Goal: Task Accomplishment & Management: Manage account settings

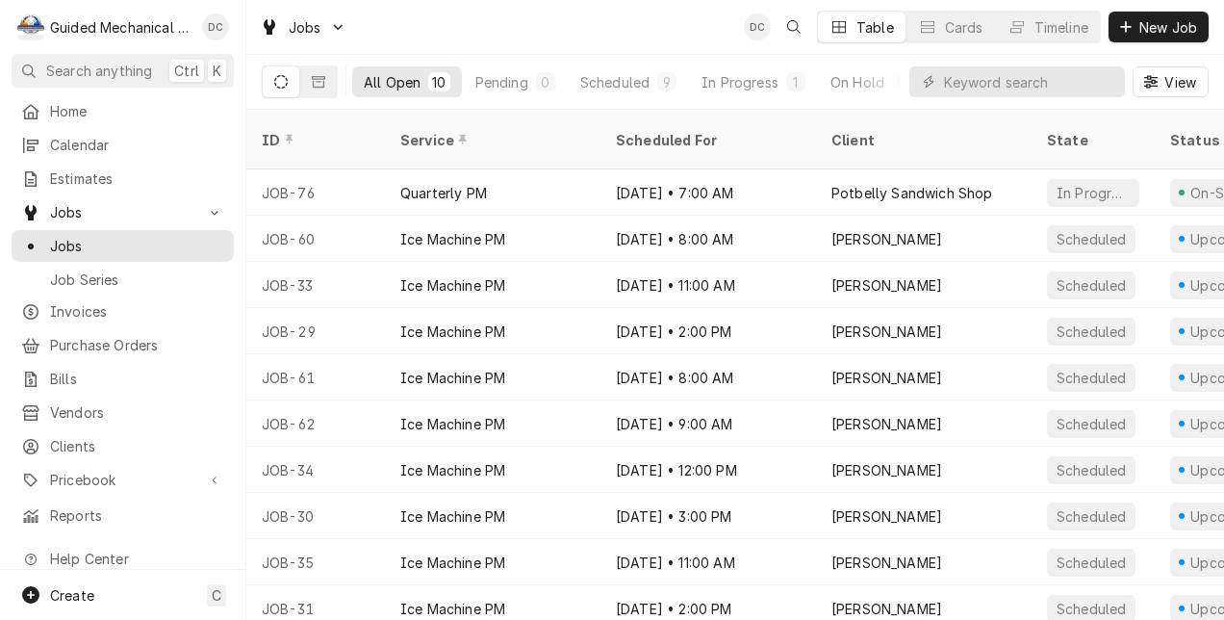
click at [623, 16] on div "Jobs DC Table Cards Timeline New Job" at bounding box center [735, 27] width 978 height 54
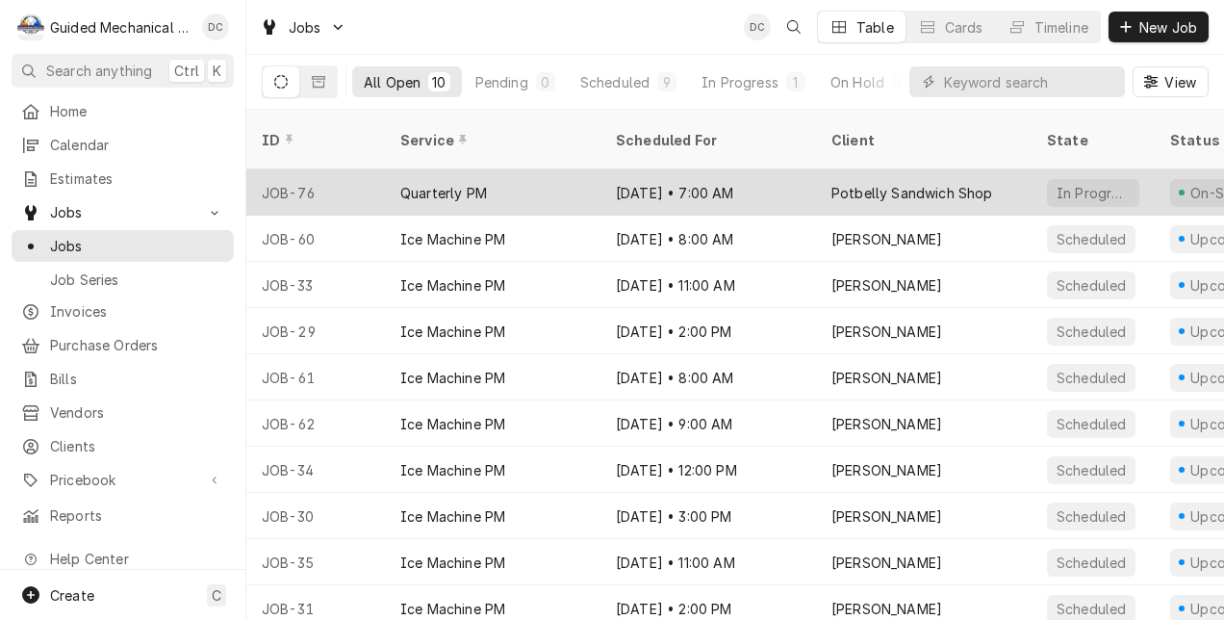
click at [998, 169] on div "Potbelly Sandwich Shop" at bounding box center [924, 192] width 216 height 46
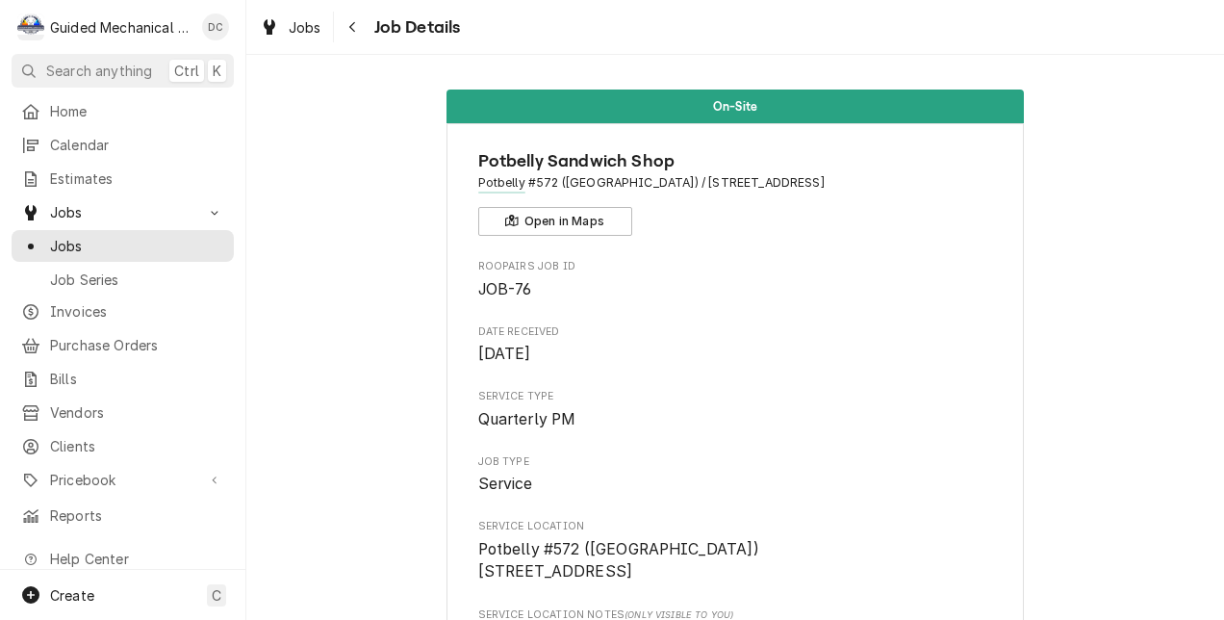
drag, startPoint x: 0, startPoint y: 0, endPoint x: 998, endPoint y: 165, distance: 1011.3
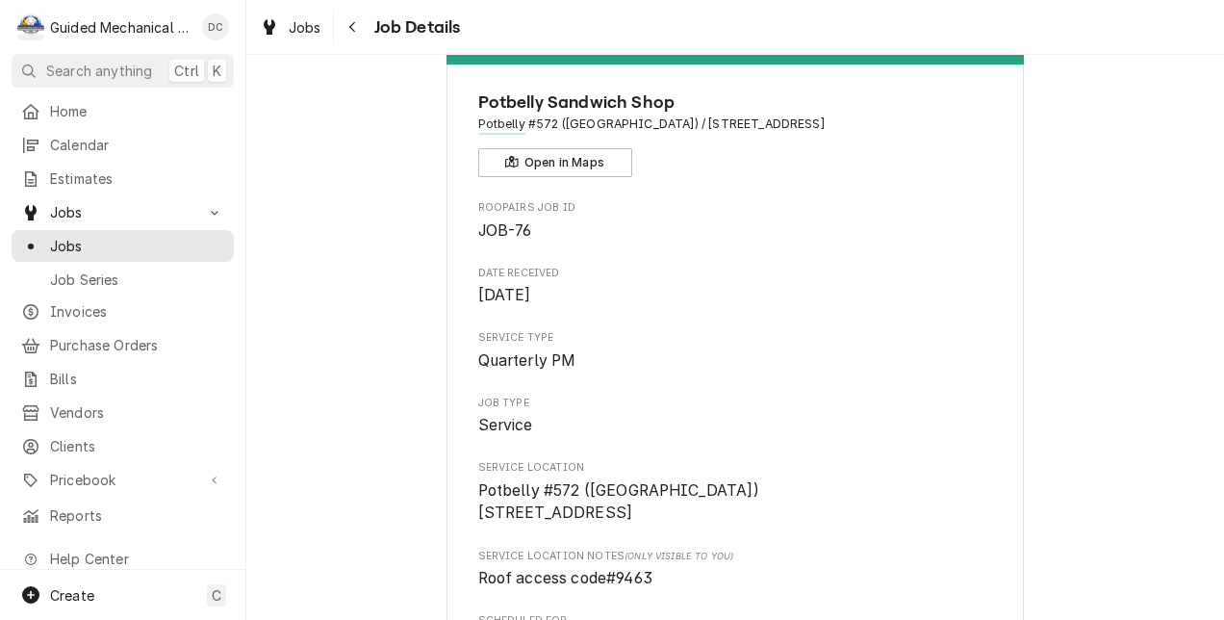
scroll to position [96, 0]
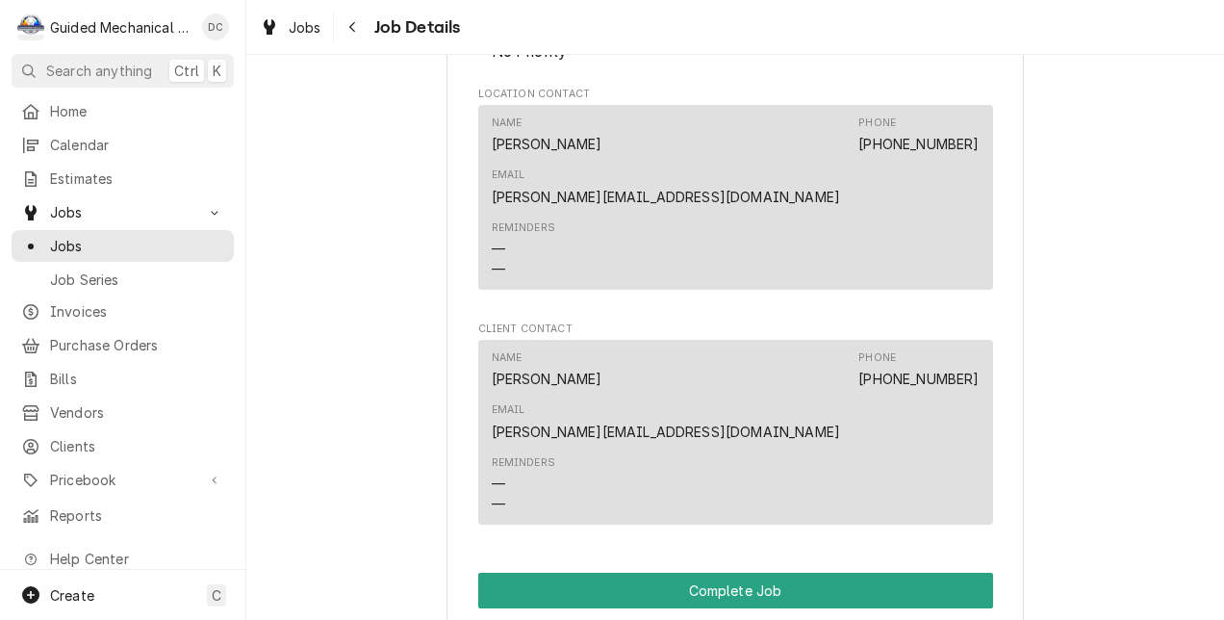
scroll to position [1251, 0]
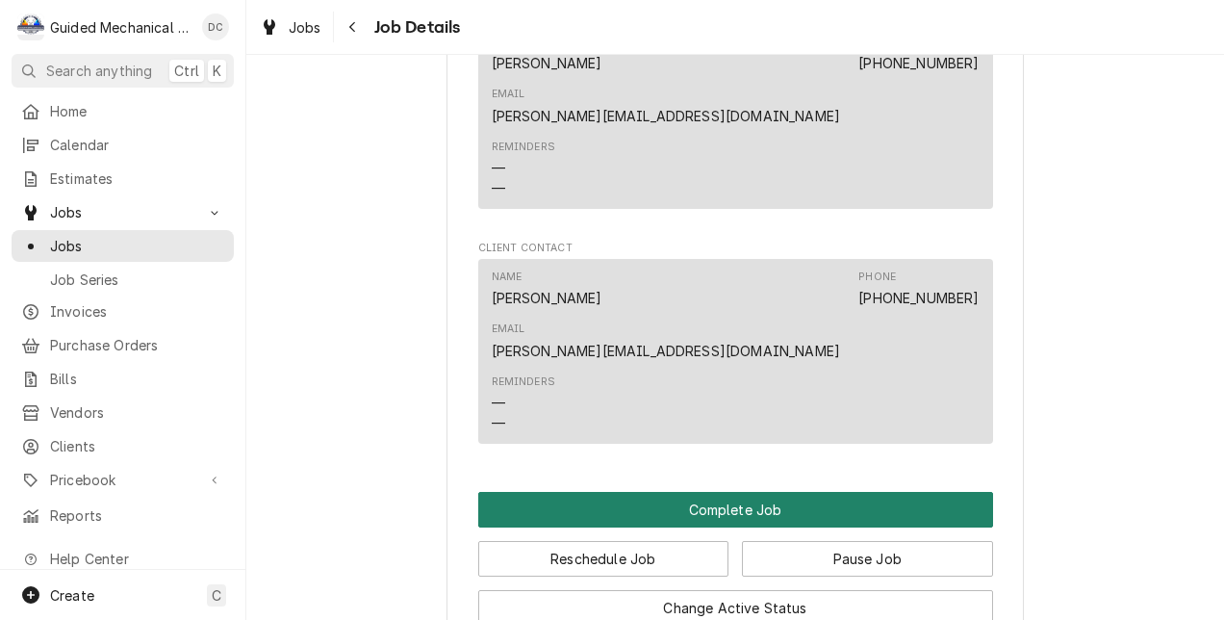
click at [666, 492] on button "Complete Job" at bounding box center [735, 510] width 515 height 36
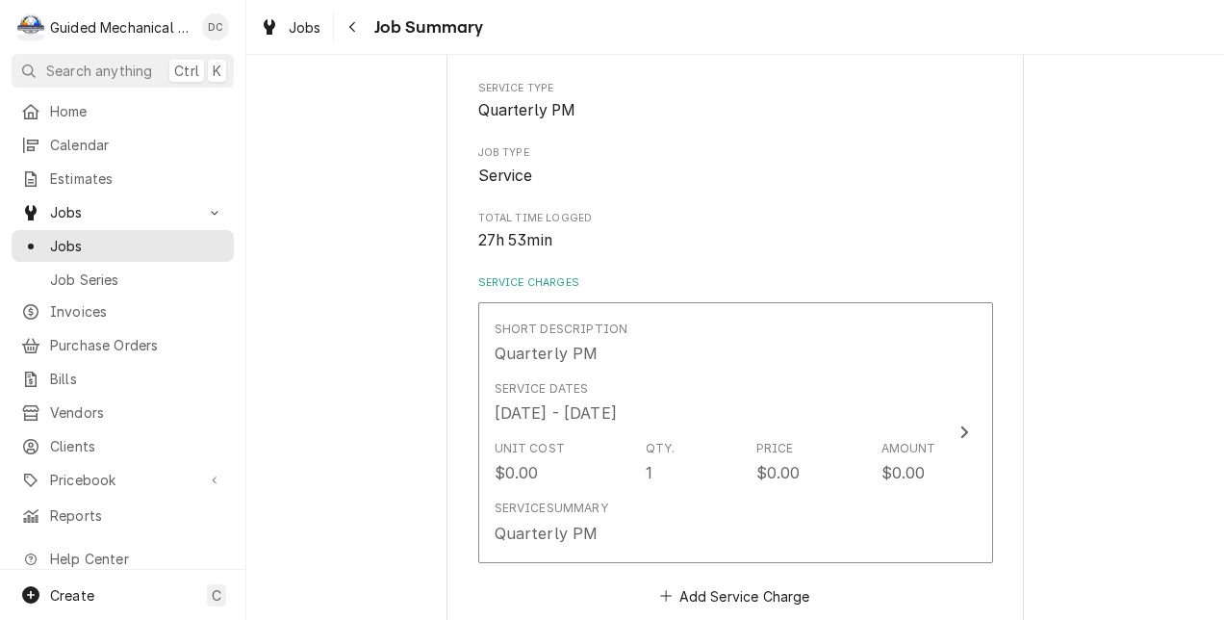
scroll to position [289, 0]
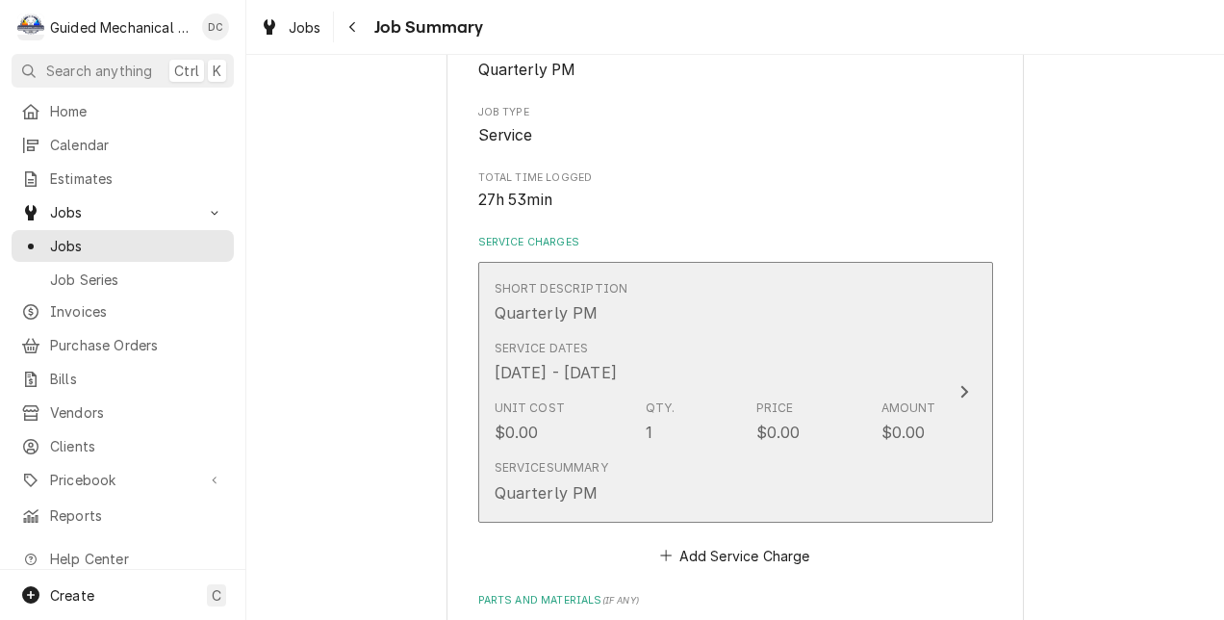
click at [959, 394] on icon "Update Line Item" at bounding box center [964, 391] width 10 height 15
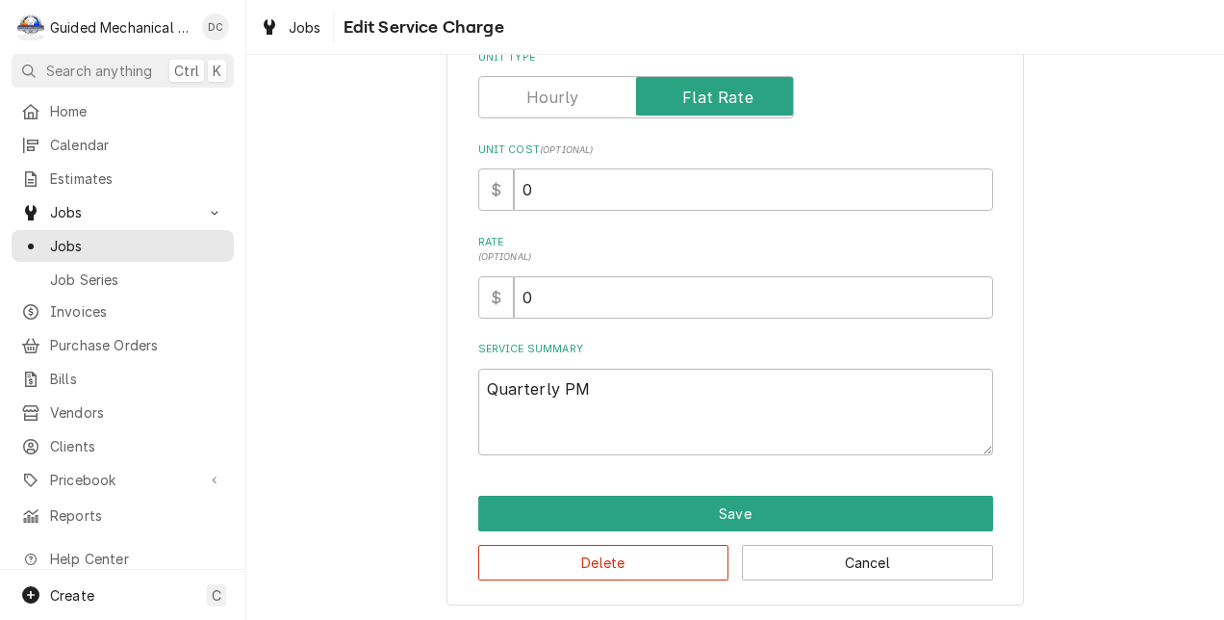
type textarea "x"
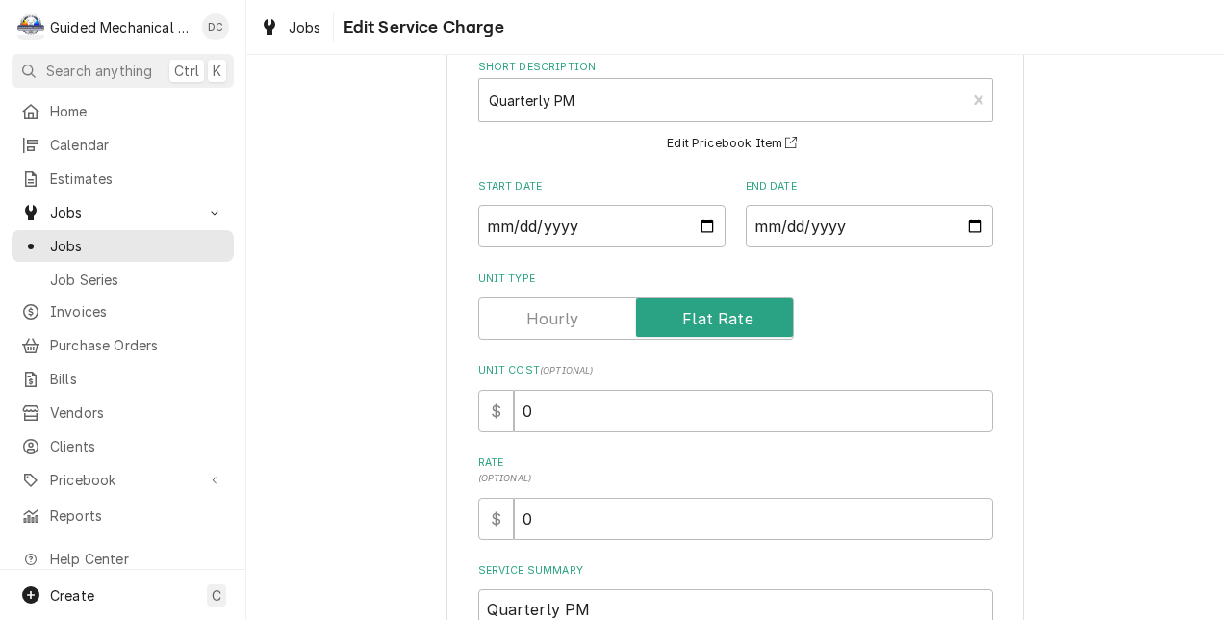
scroll to position [96, 0]
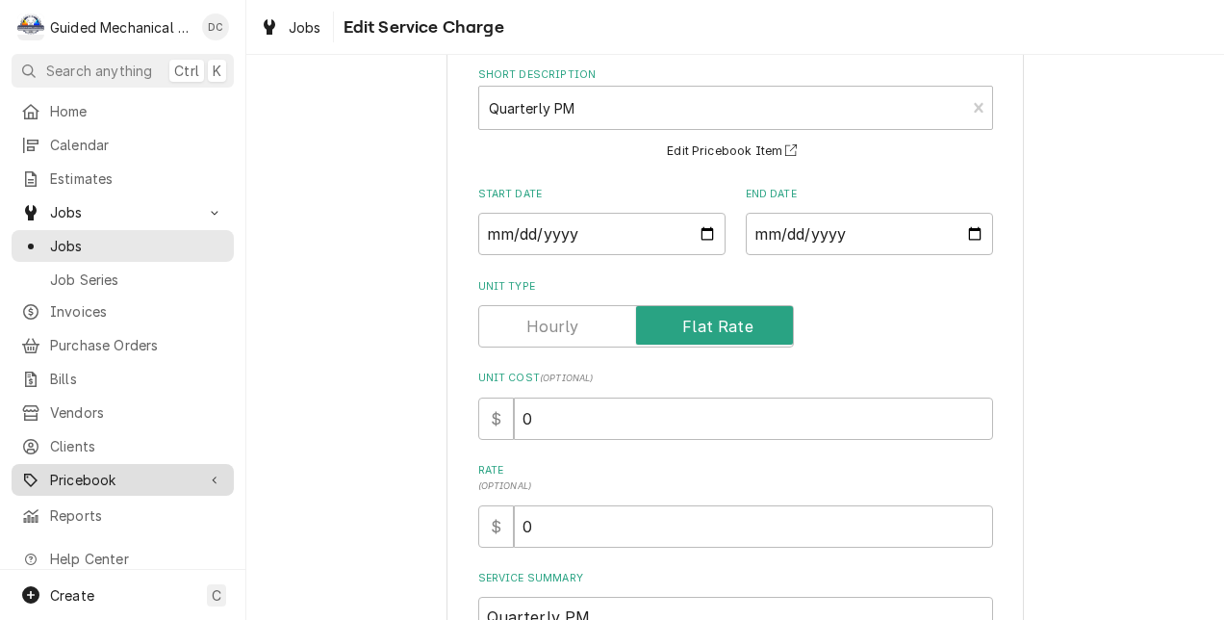
click at [133, 464] on link "Pricebook" at bounding box center [123, 480] width 222 height 32
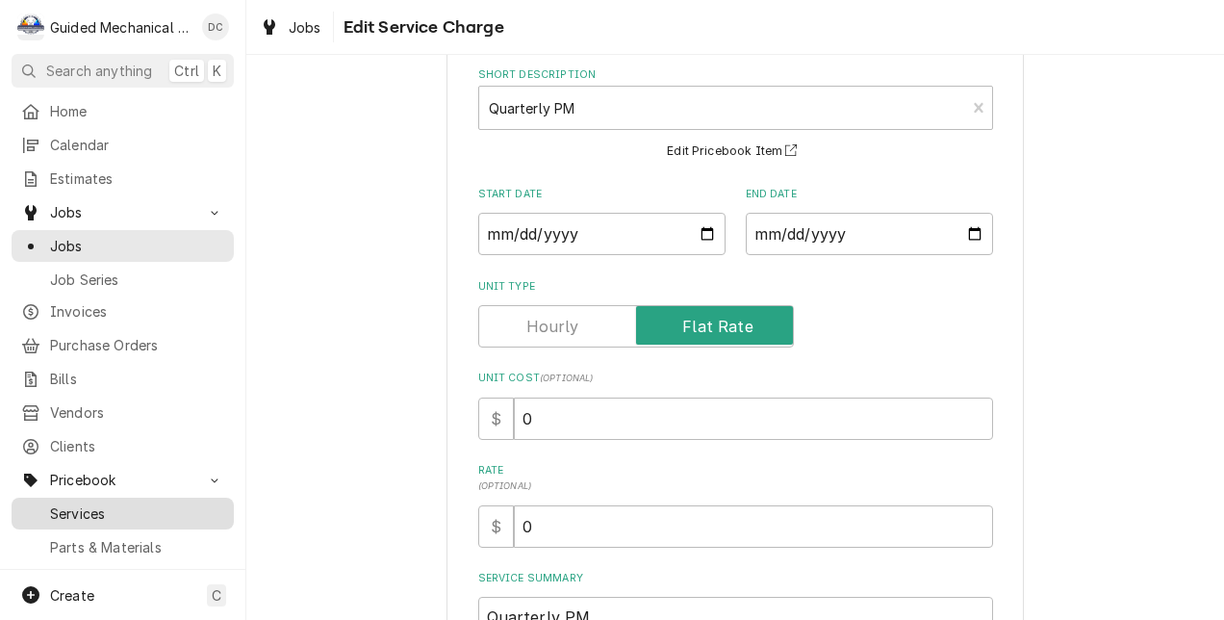
click at [131, 503] on span "Services" at bounding box center [137, 513] width 174 height 20
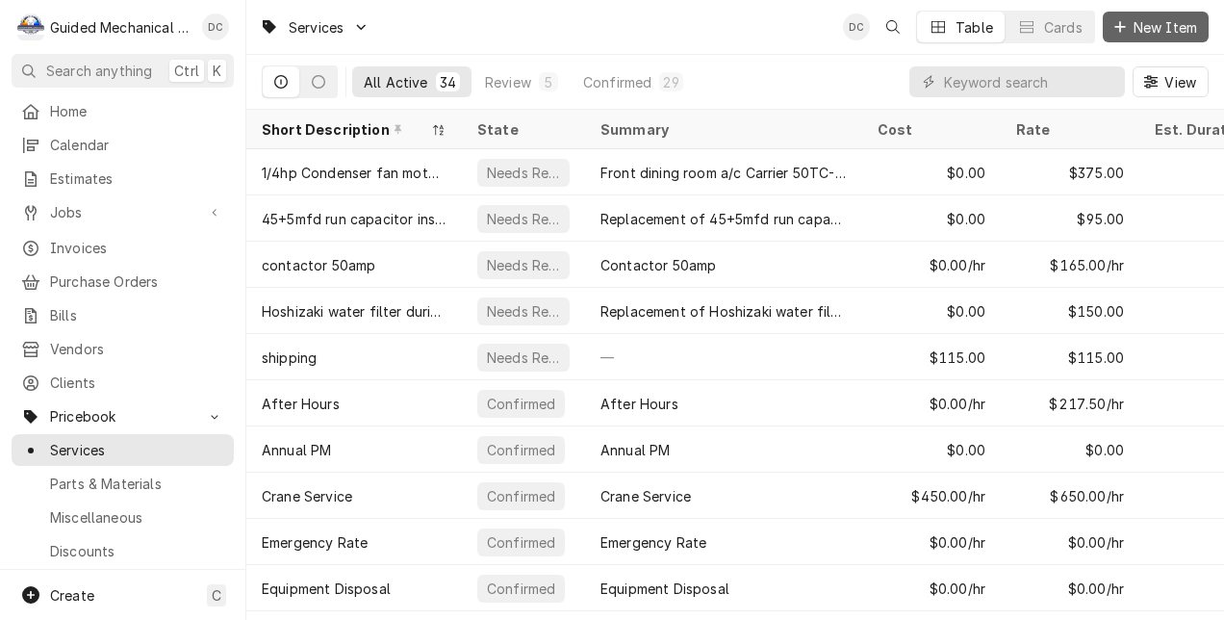
click at [1185, 25] on span "New Item" at bounding box center [1165, 27] width 71 height 20
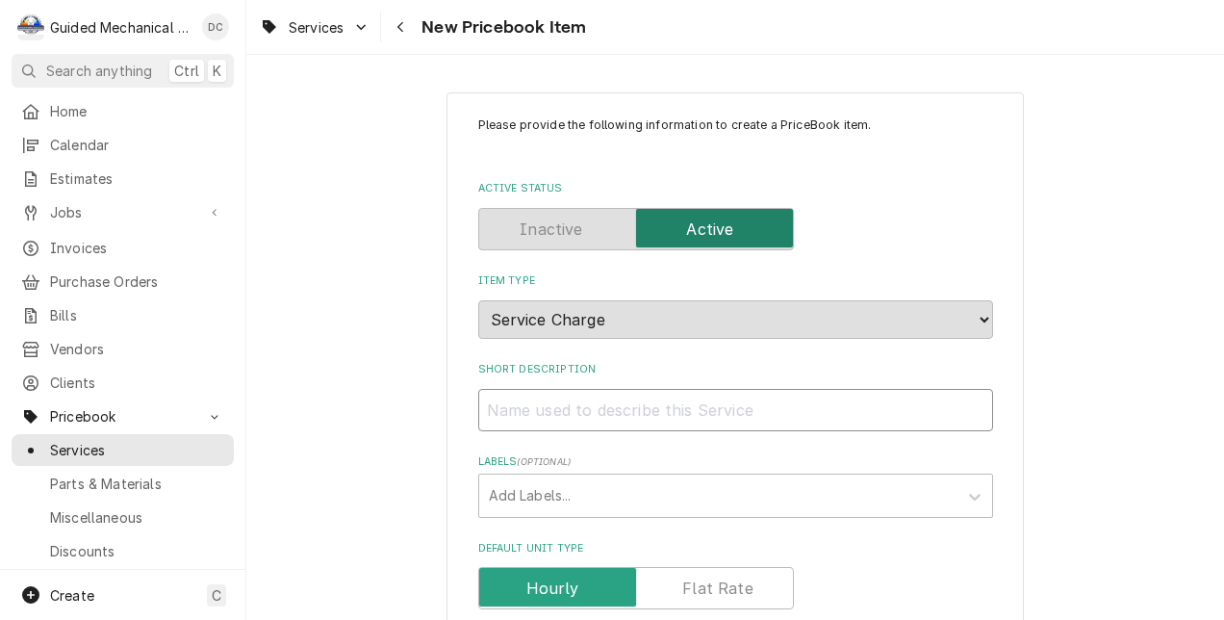
click at [586, 408] on input "Short Description" at bounding box center [735, 410] width 515 height 42
type textarea "x"
type input "P"
type textarea "x"
type input "Po"
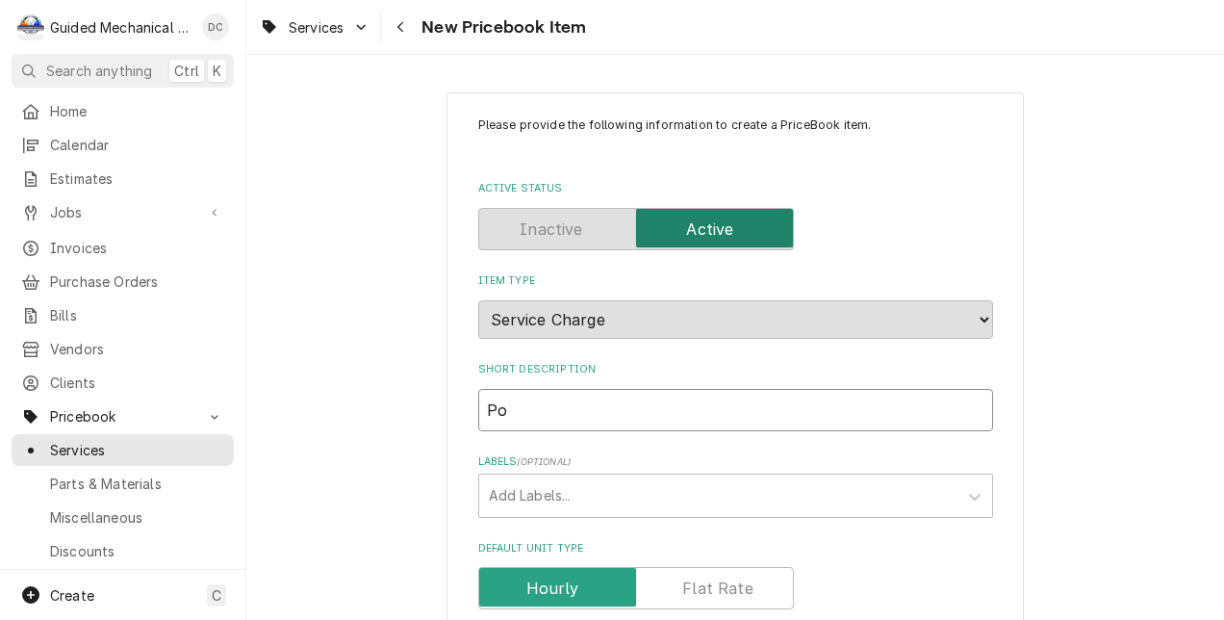
type textarea "x"
type input "Pot"
type textarea "x"
type input "Potb"
type textarea "x"
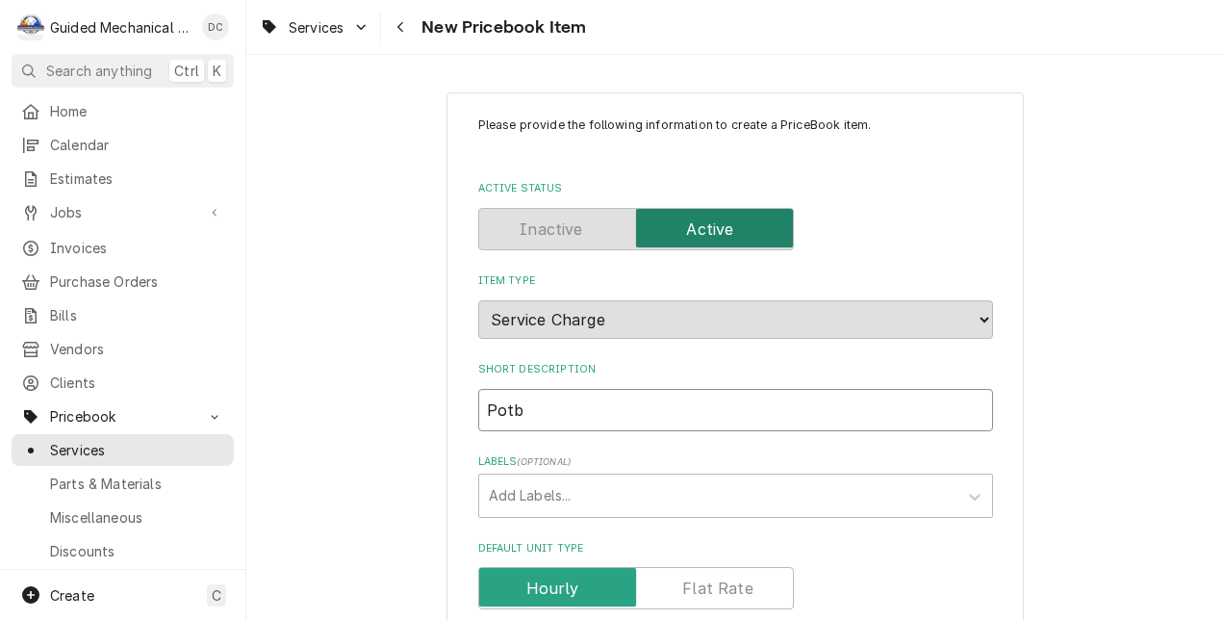
type input "Potbe"
type textarea "x"
type input "Potbel"
type textarea "x"
type input "Potbell"
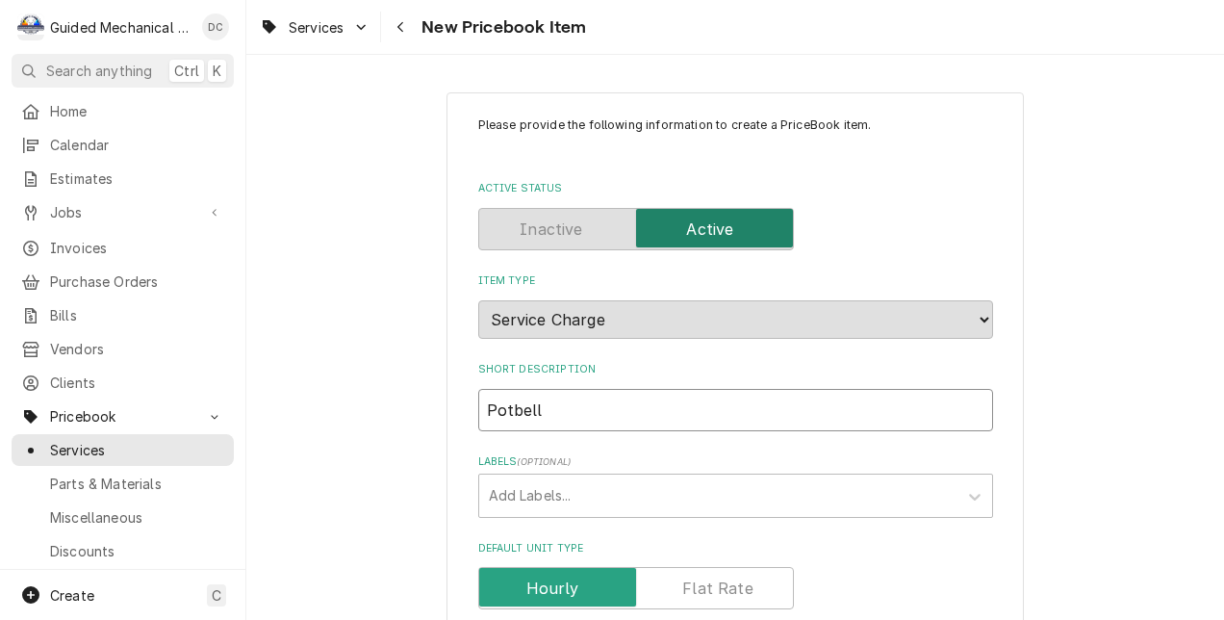
type textarea "x"
type input "Potbelly"
type textarea "x"
type input "Potbelly"
type textarea "x"
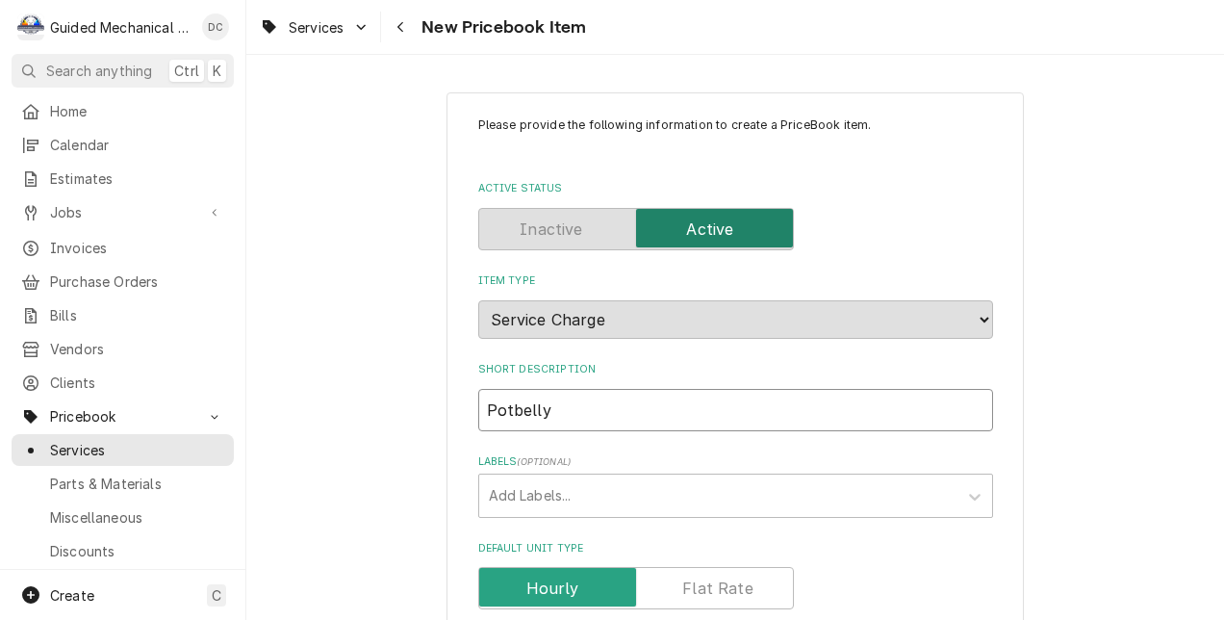
type input "Potbelly q"
type textarea "x"
type input "Potbelly qu"
type textarea "x"
type input "Potbelly qua"
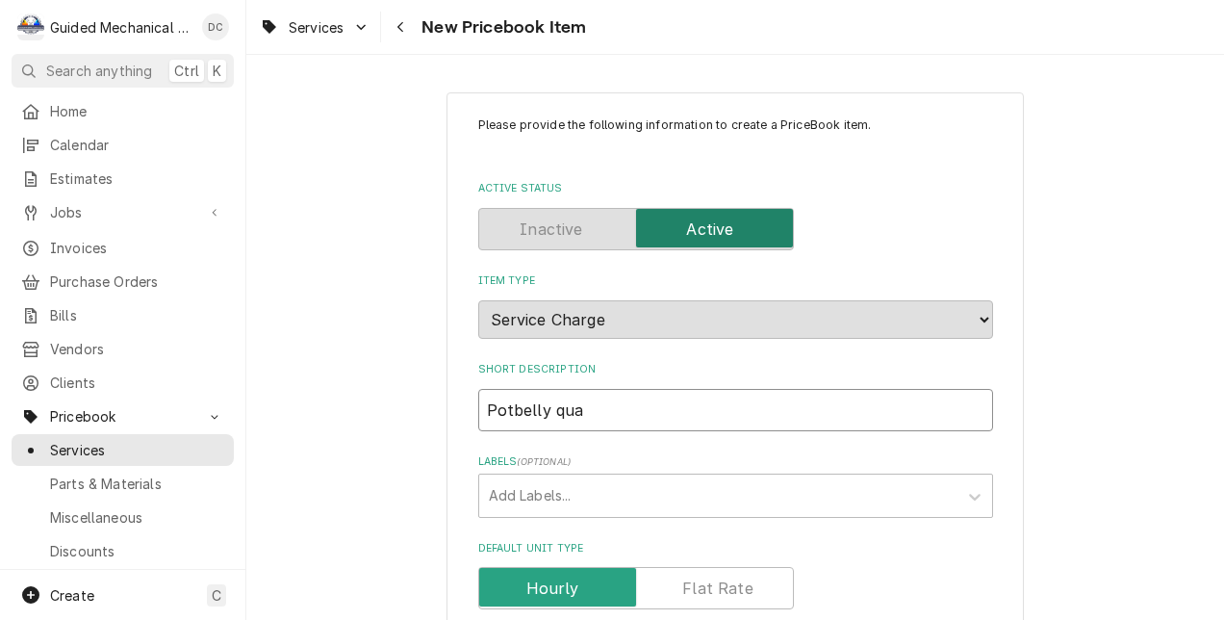
type textarea "x"
type input "Potbelly quar"
type textarea "x"
type input "Potbelly quart"
type textarea "x"
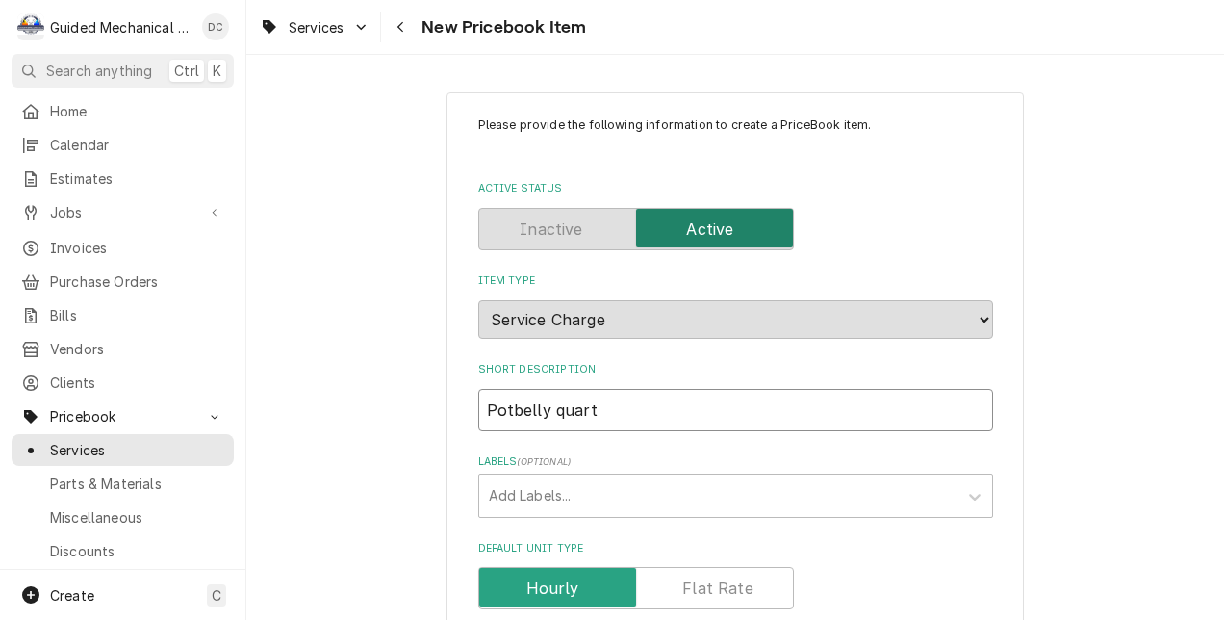
type input "Potbelly quarte"
type textarea "x"
type input "Potbelly quarter"
type textarea "x"
type input "Potbelly quarterl"
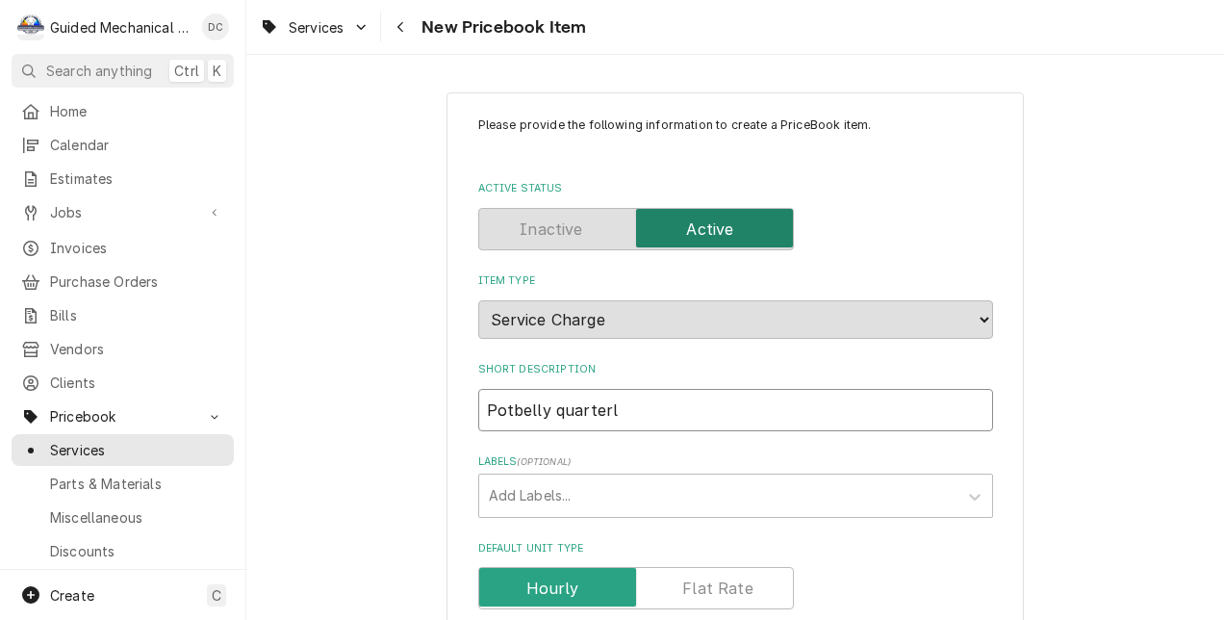
type textarea "x"
type input "Potbelly quarterly"
type textarea "x"
type input "Potbelly quarterly"
type textarea "x"
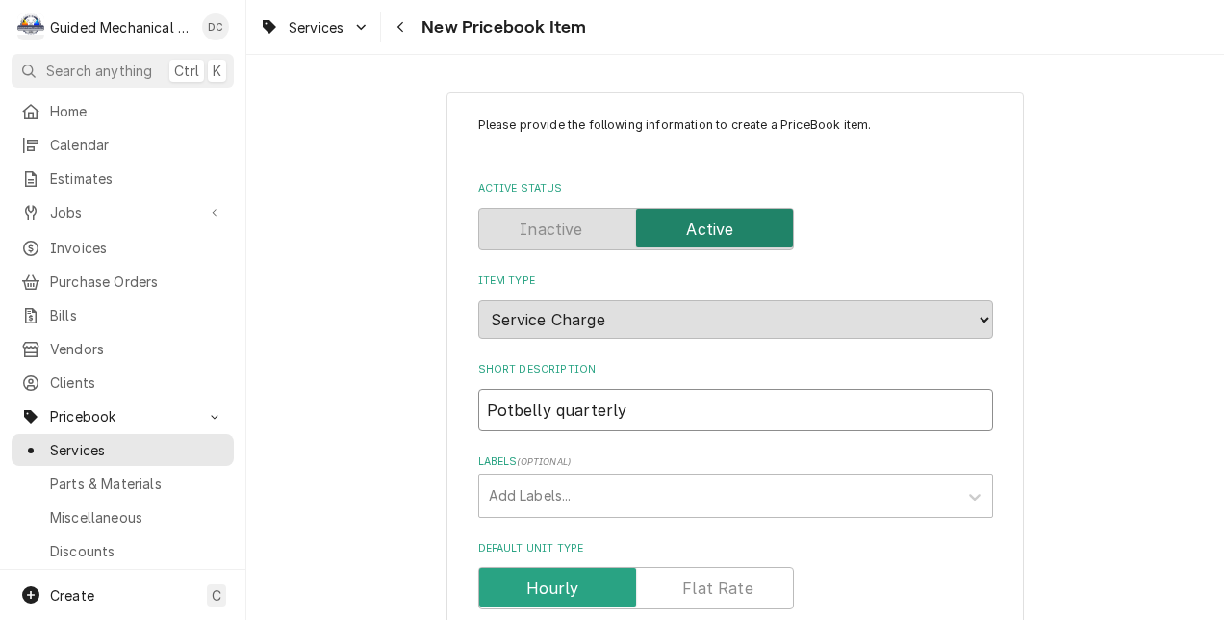
type input "Potbelly quarterly m"
type textarea "x"
type input "Potbelly quarterly ma"
type textarea "x"
type input "Potbelly quarterly mai"
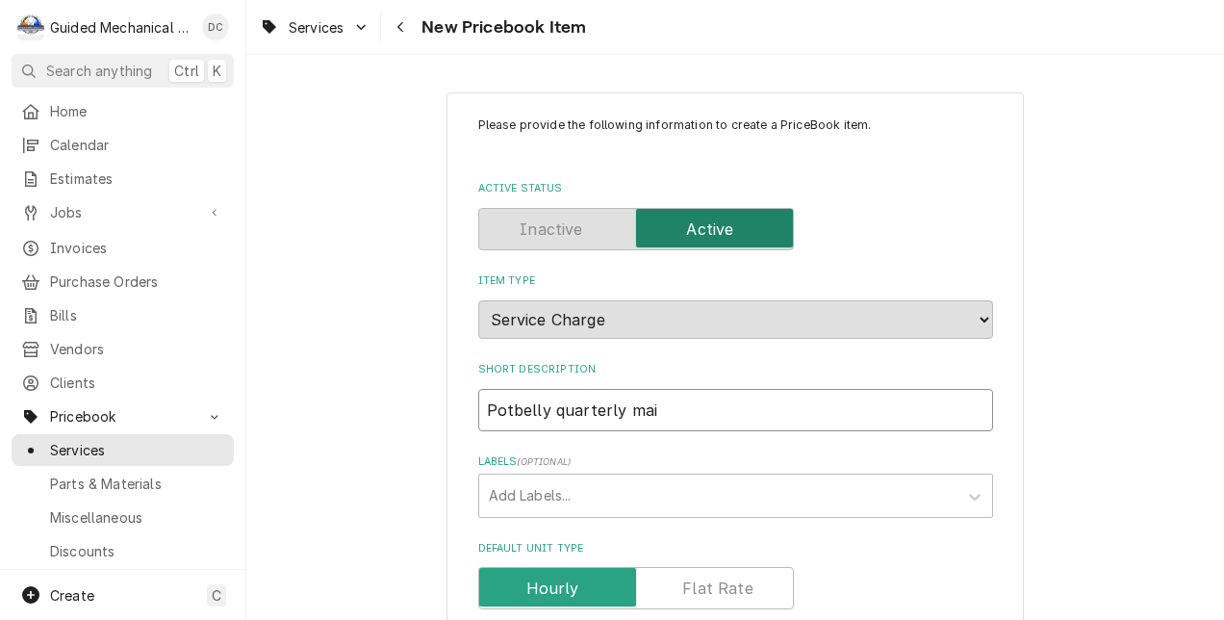
type textarea "x"
type input "Potbelly quarterly main"
type textarea "x"
type input "Potbelly quarterly maint"
type textarea "x"
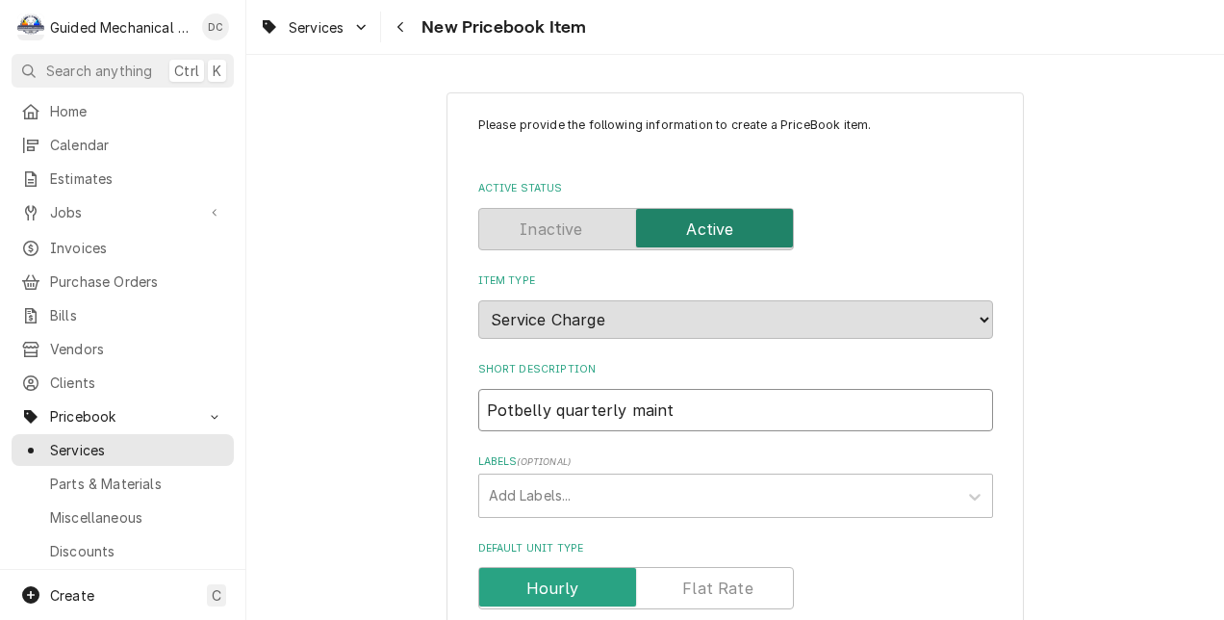
type input "Potbelly quarterly mainte"
type textarea "x"
type input "Potbelly quarterly mainten"
type textarea "x"
type input "Potbelly quarterly maintena"
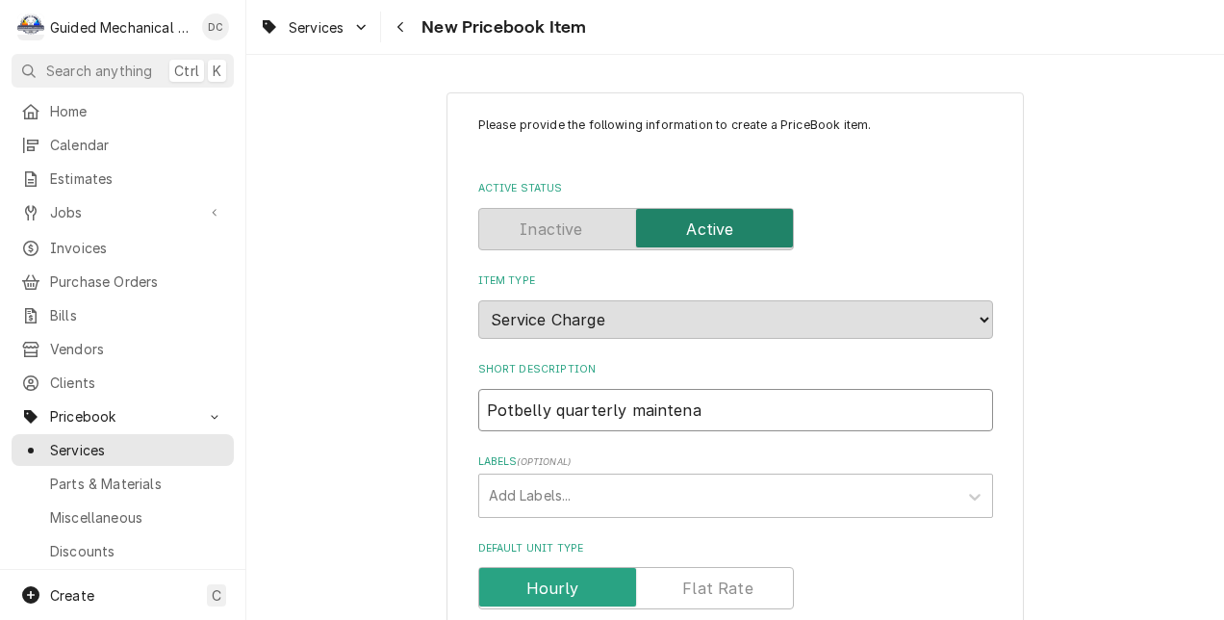
type textarea "x"
type input "Potbelly quarterly maintenan"
type textarea "x"
type input "Potbelly quarterly maintenanc"
type textarea "x"
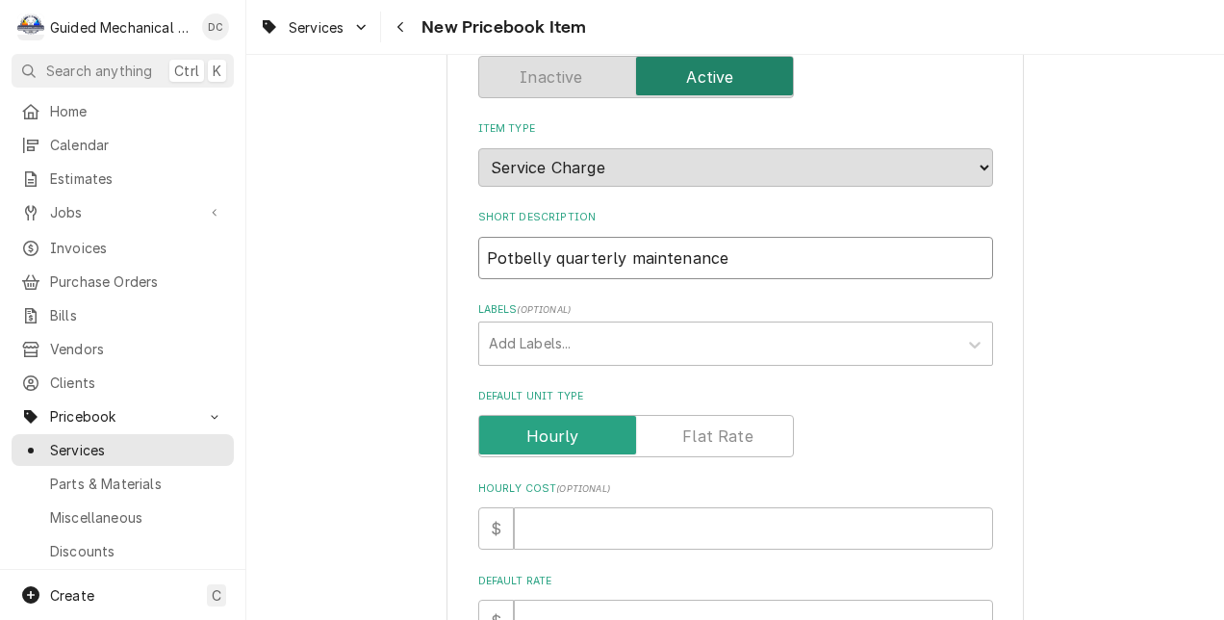
scroll to position [192, 0]
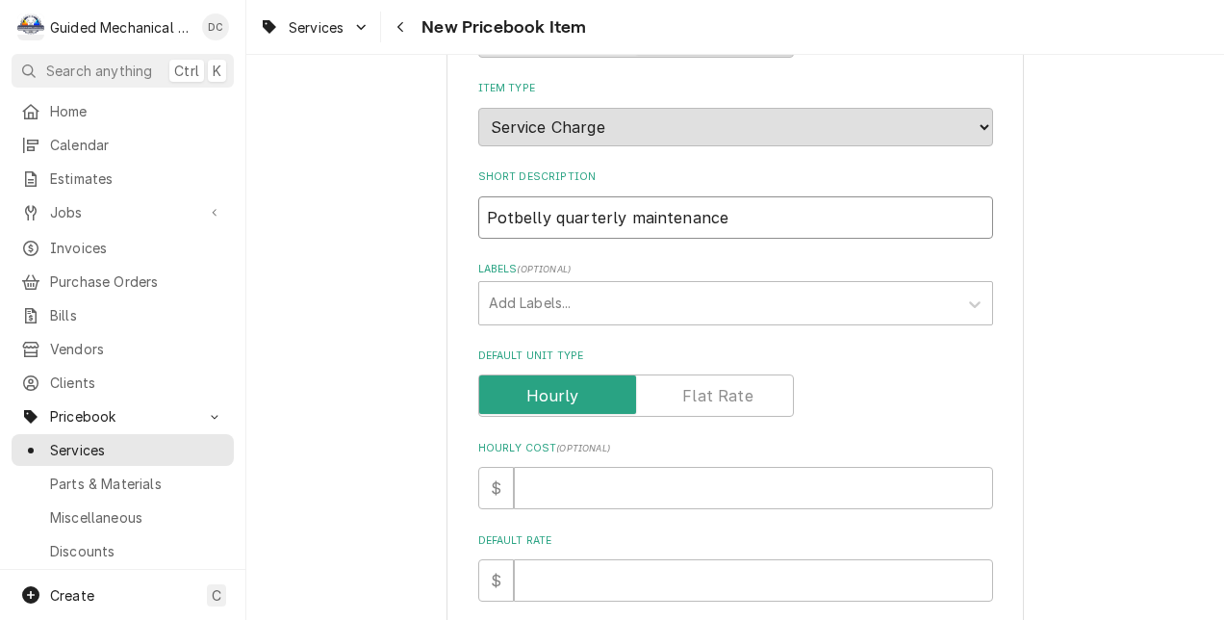
type input "Potbelly quarterly maintenance"
click at [712, 391] on label "Default Unit Type" at bounding box center [636, 395] width 316 height 42
click at [712, 391] on input "Default Unit Type" at bounding box center [636, 395] width 298 height 42
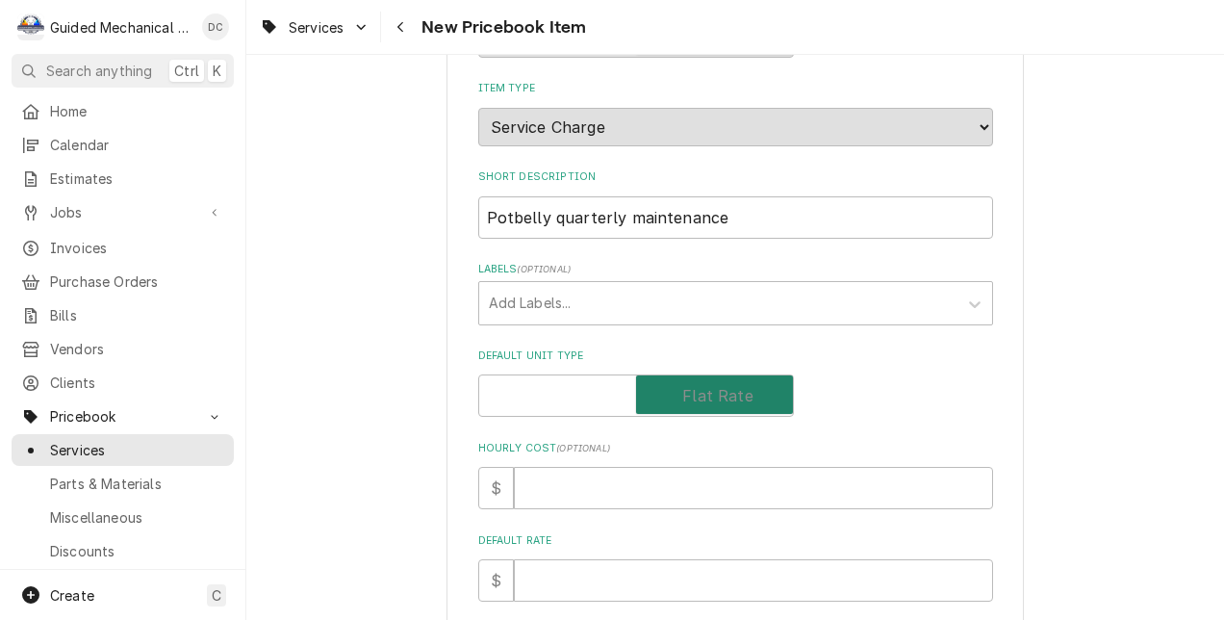
checkbox input "true"
click at [593, 579] on input "Default Unit Price" at bounding box center [753, 580] width 479 height 42
type textarea "x"
type input "7"
type textarea "x"
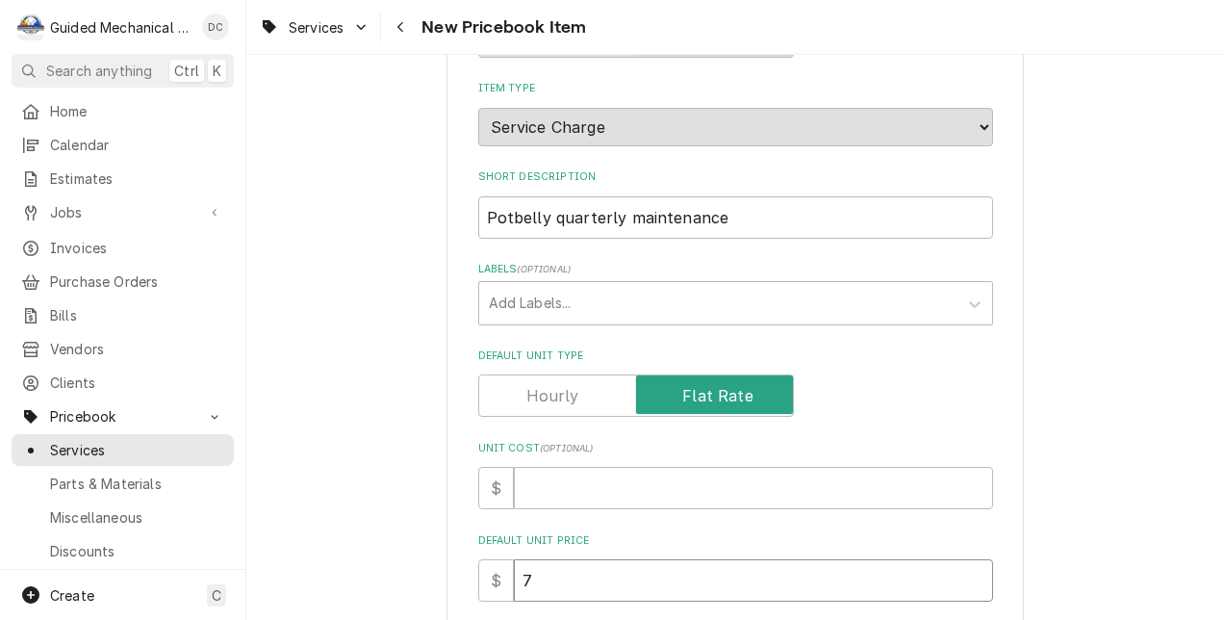
type input "77"
type textarea "x"
type input "775"
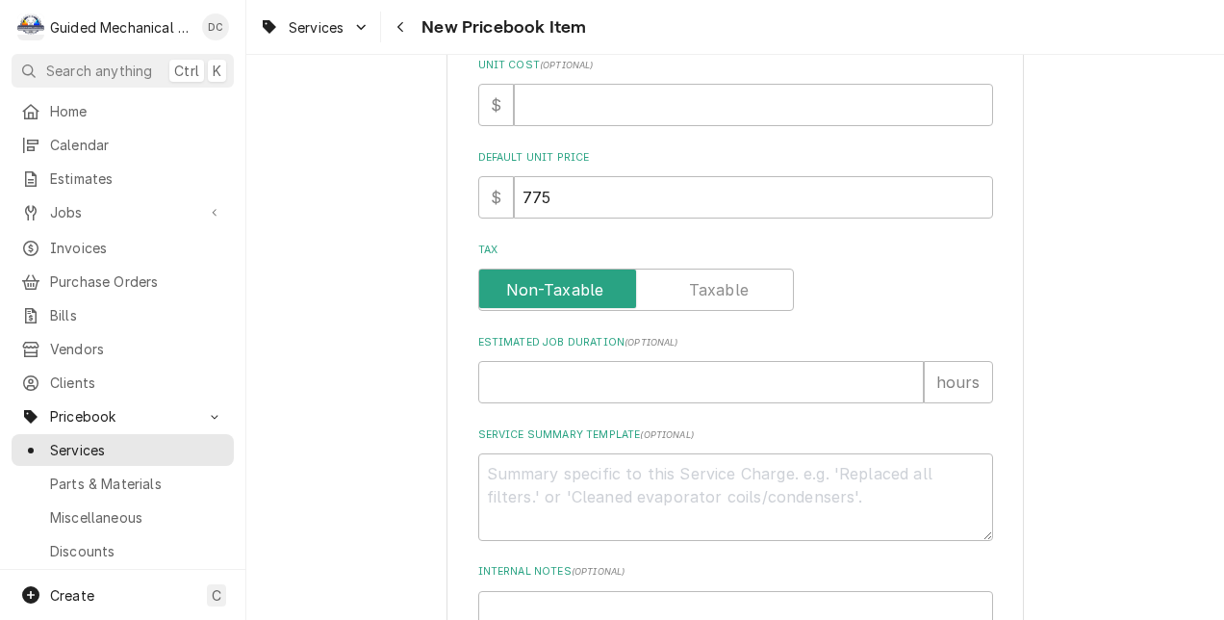
scroll to position [577, 0]
click at [560, 384] on input "Estimated Job Duration ( optional )" at bounding box center [701, 380] width 446 height 42
type textarea "x"
type input "6"
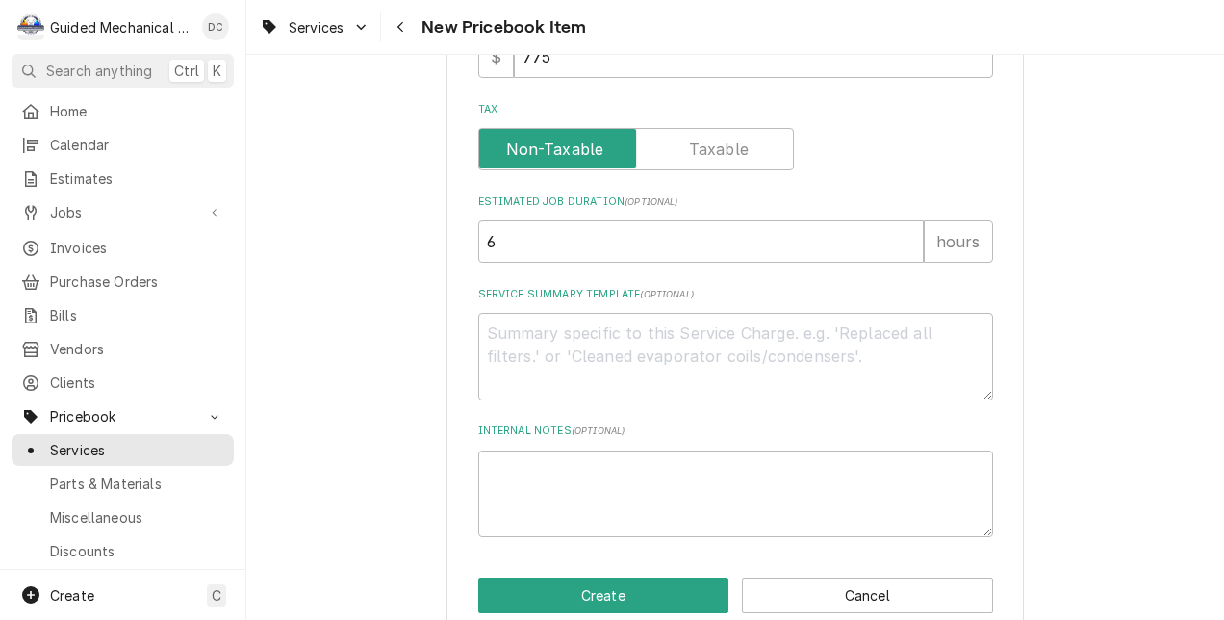
scroll to position [751, 0]
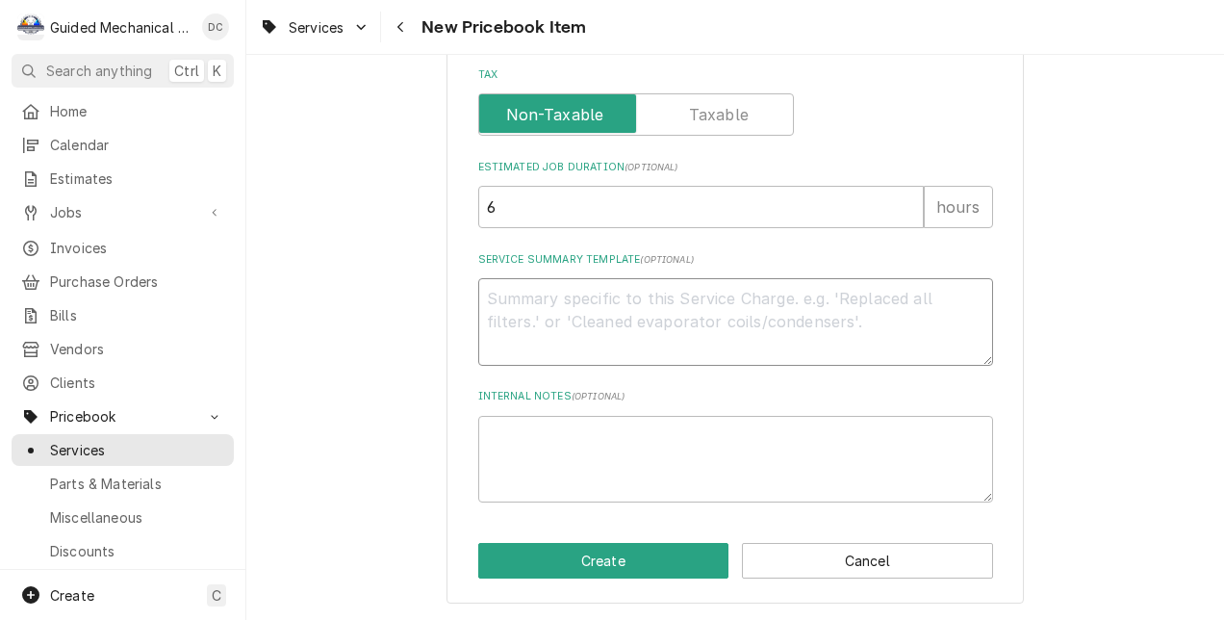
click at [593, 302] on textarea "Service Summary Template ( optional )" at bounding box center [735, 322] width 515 height 88
type textarea "x"
type textarea "Q"
type textarea "x"
type textarea "Qu"
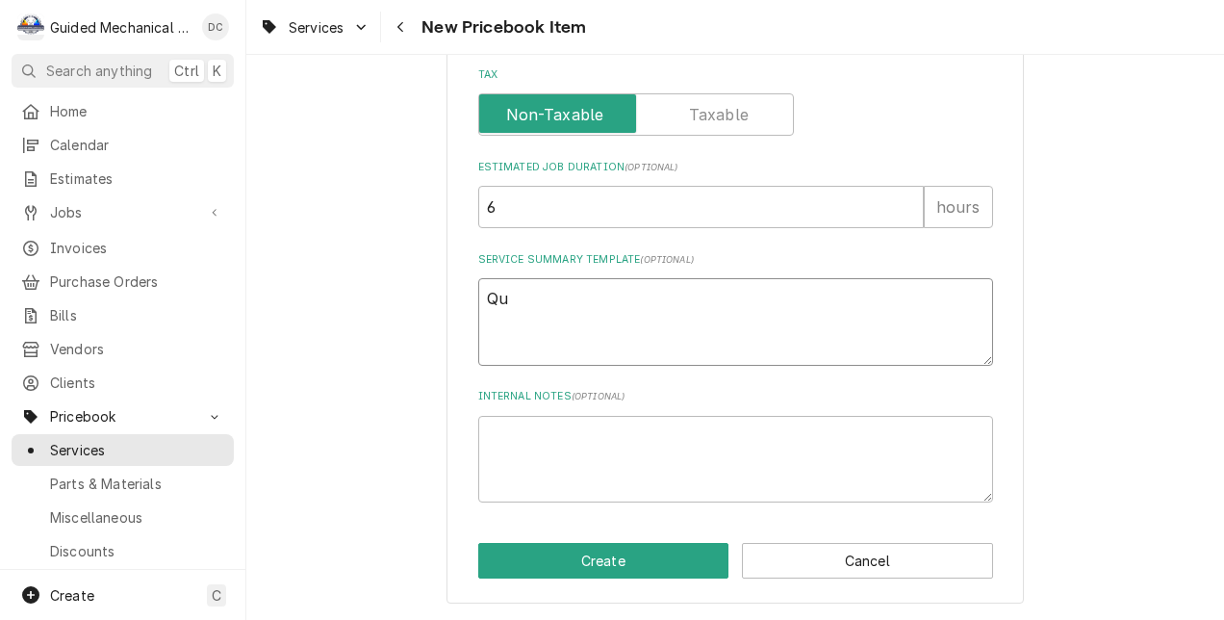
type textarea "x"
type textarea "Qua"
type textarea "x"
type textarea "Quar"
type textarea "x"
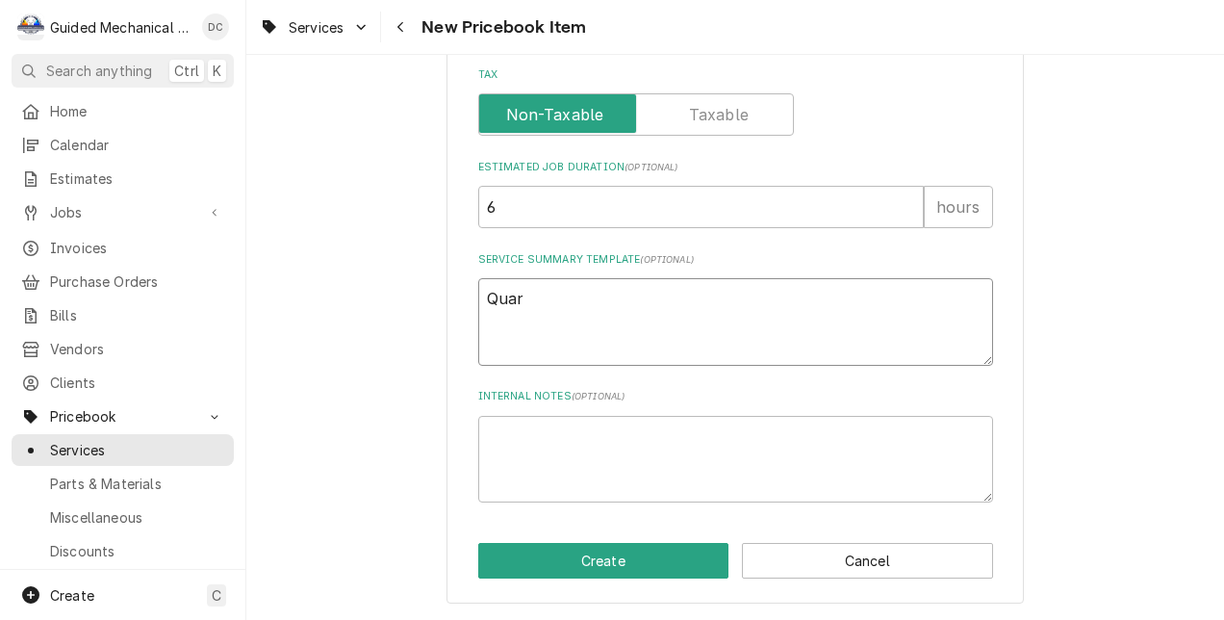
type textarea "Quart"
type textarea "x"
type textarea "Quarte"
type textarea "x"
type textarea "Quarter"
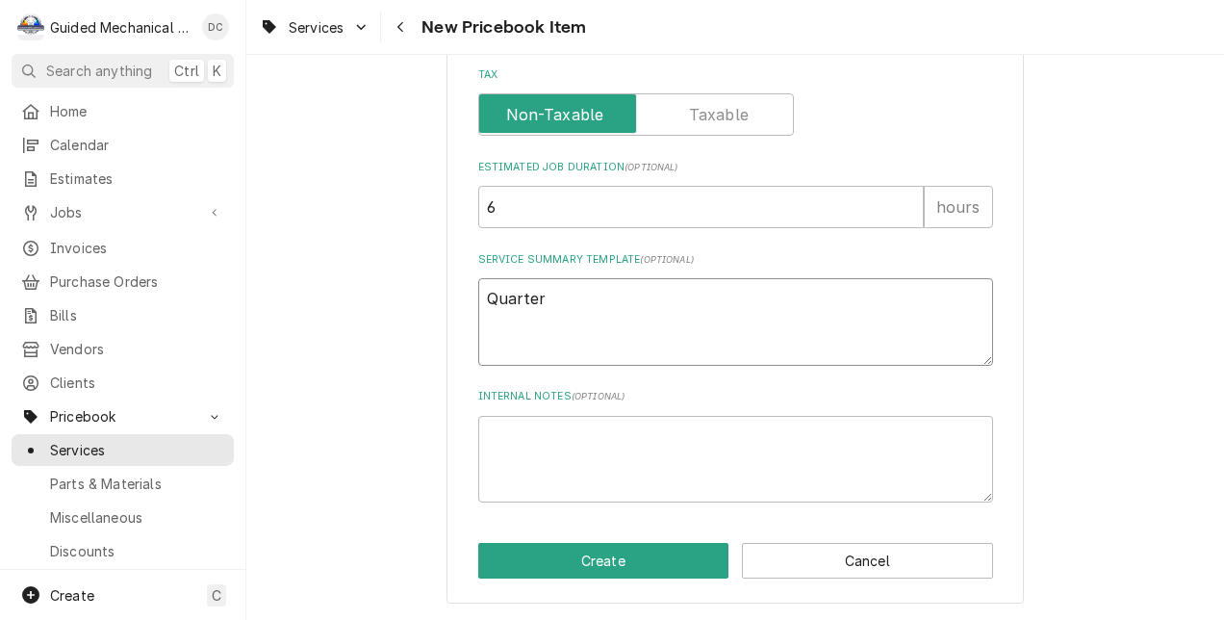
type textarea "x"
type textarea "Quarterl"
type textarea "x"
type textarea "Quarterly"
type textarea "x"
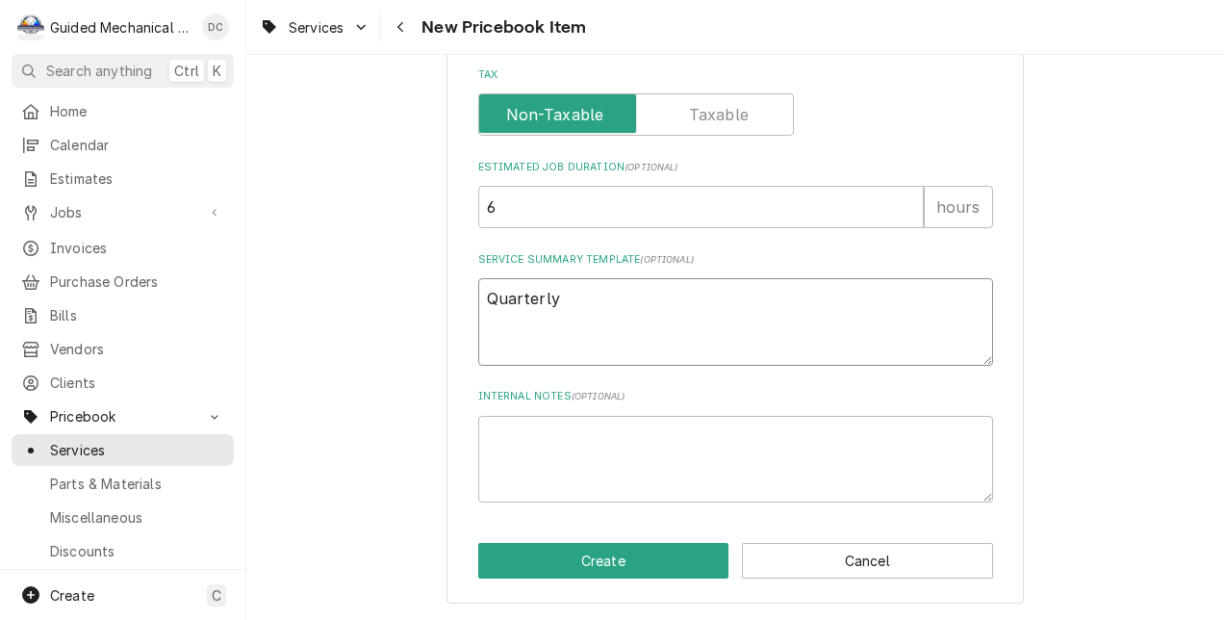
type textarea "Quarterly"
type textarea "x"
type textarea "Quarterly m"
type textarea "x"
type textarea "Quarterly ma"
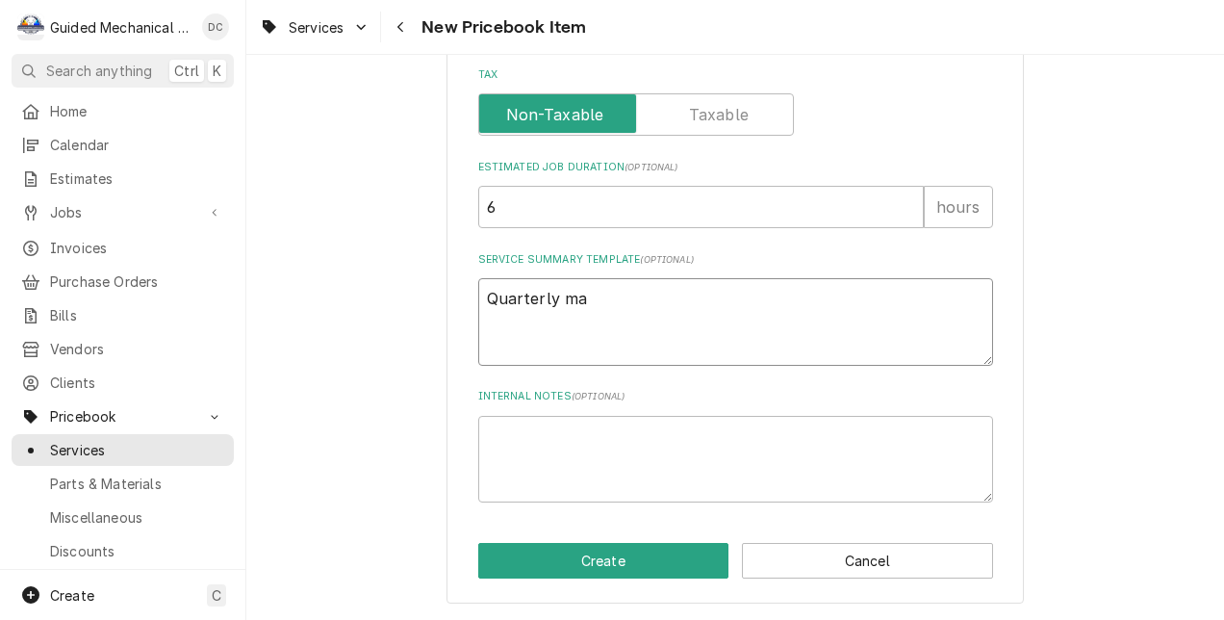
type textarea "x"
type textarea "Quarterly mai"
type textarea "x"
type textarea "Quarterly main"
type textarea "x"
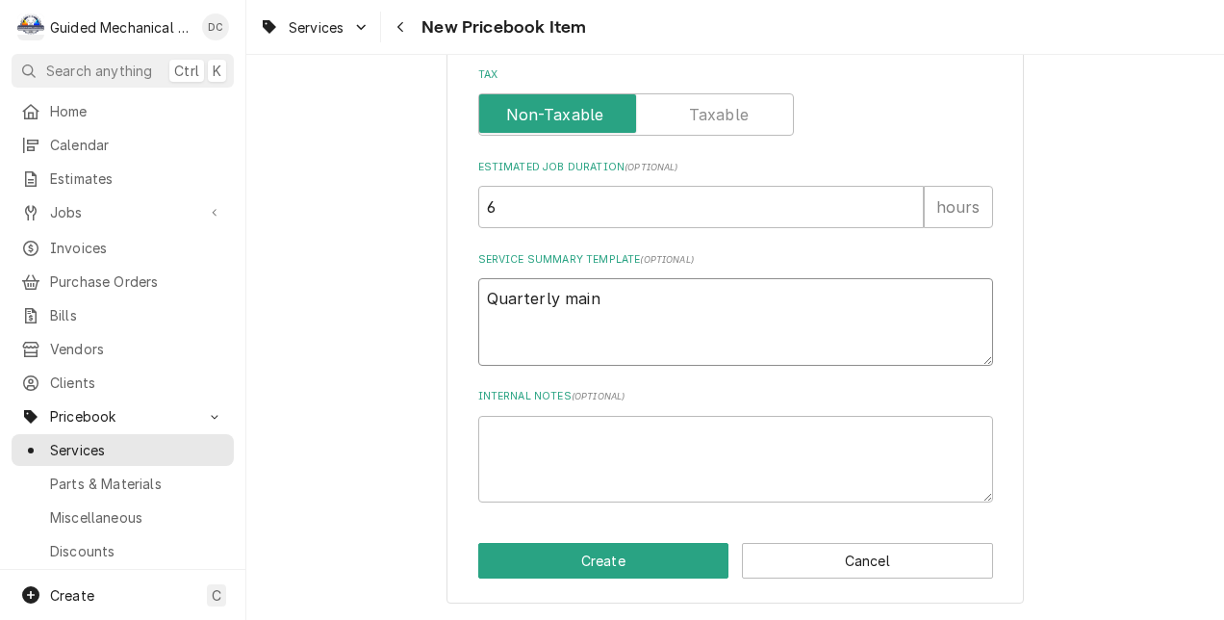
type textarea "Quarterly maint"
type textarea "x"
type textarea "Quarterly mainte"
type textarea "x"
type textarea "Quarterly mainten"
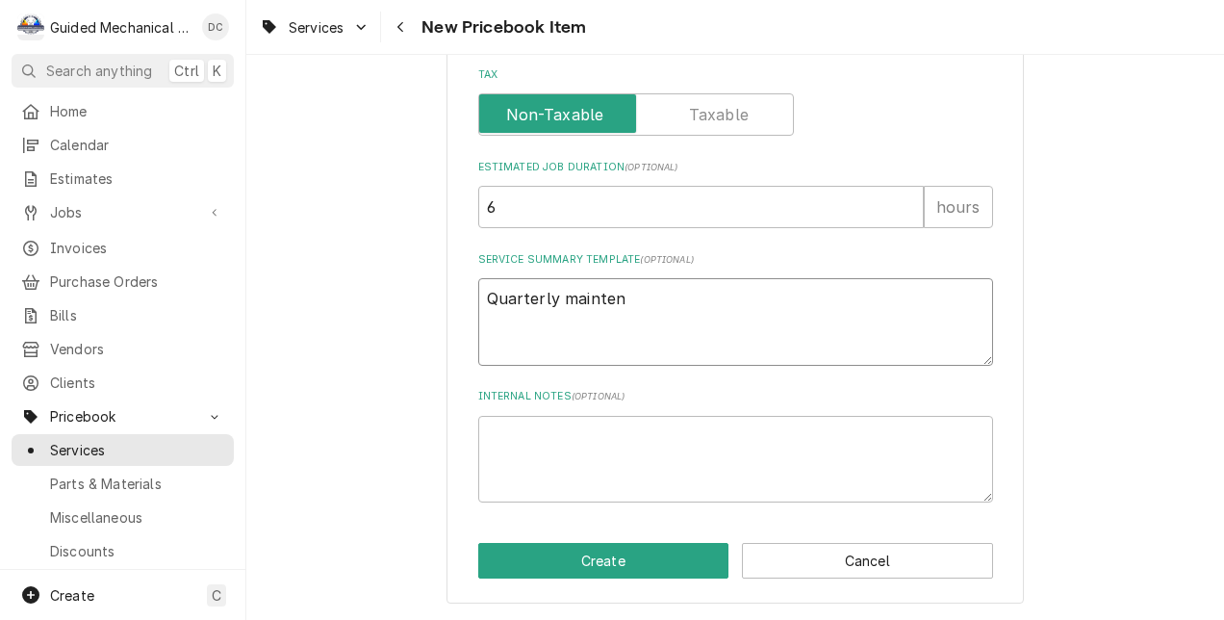
type textarea "x"
type textarea "Quarterly maintena"
type textarea "x"
type textarea "Quarterly maintenan"
type textarea "x"
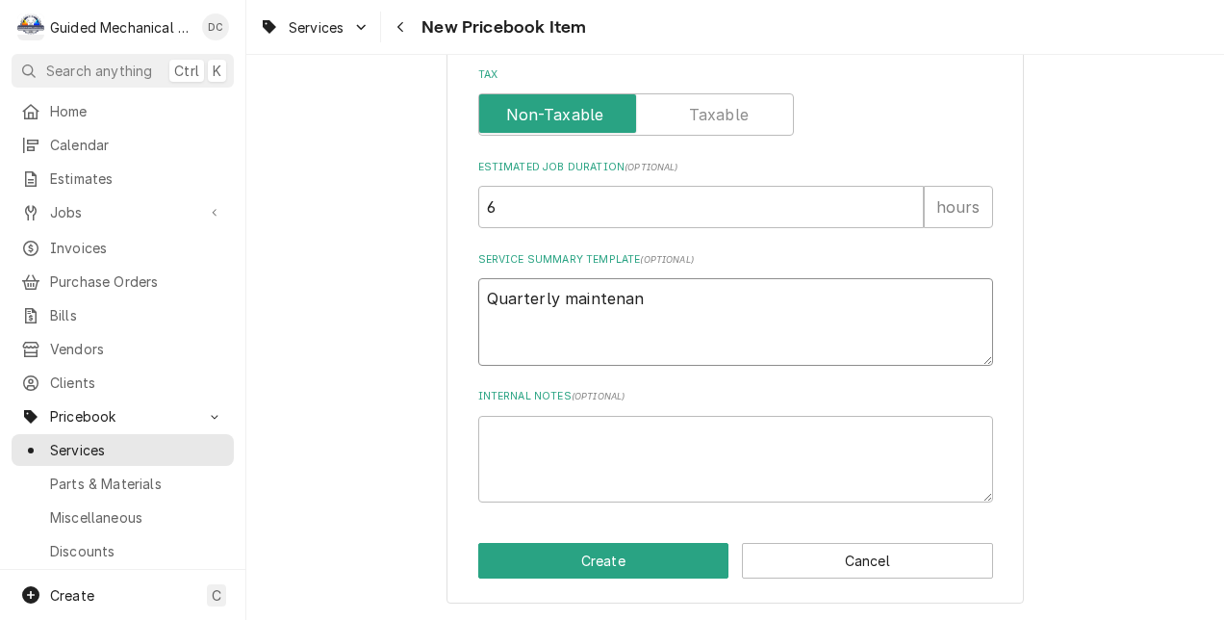
type textarea "Quarterly maintenanc"
type textarea "x"
type textarea "Quarterly maintenance"
type textarea "x"
type textarea "Quarterly maintenance"
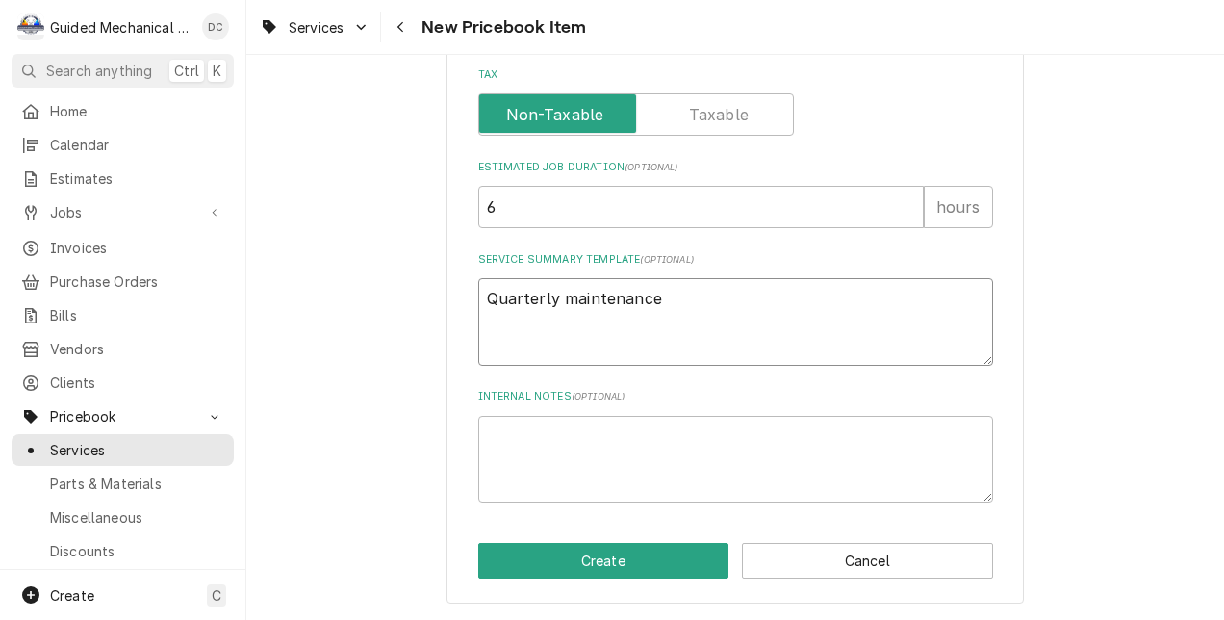
type textarea "x"
type textarea "Quarterly maintenance o"
type textarea "x"
type textarea "Quarterly maintenance of"
type textarea "x"
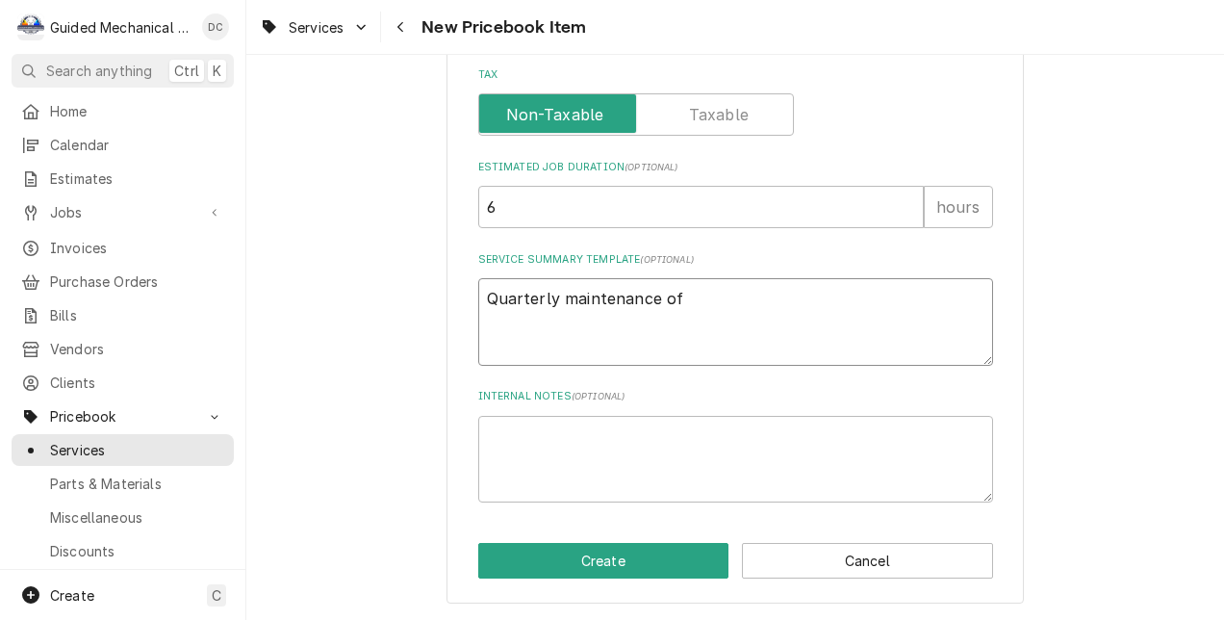
type textarea "Quarterly maintenance of"
type textarea "x"
type textarea "Quarterly maintenance of R"
type textarea "x"
type textarea "Quarterly maintenance of Ro"
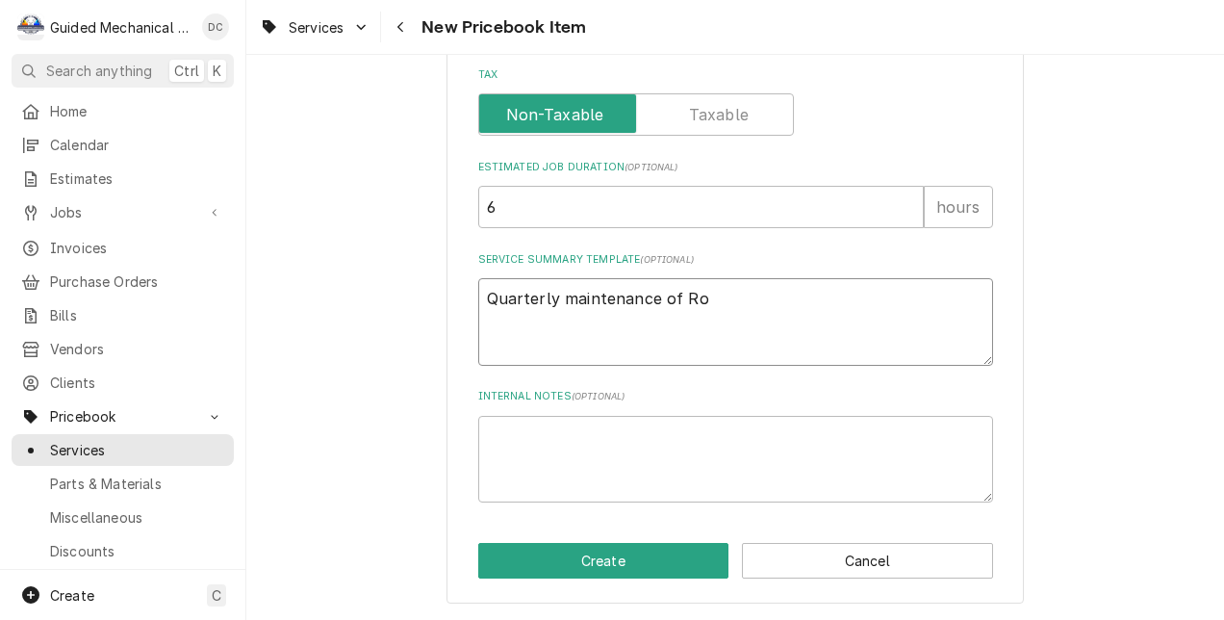
type textarea "x"
type textarea "Quarterly maintenance of Roo"
type textarea "x"
type textarea "Quarterly maintenance of Roof"
type textarea "x"
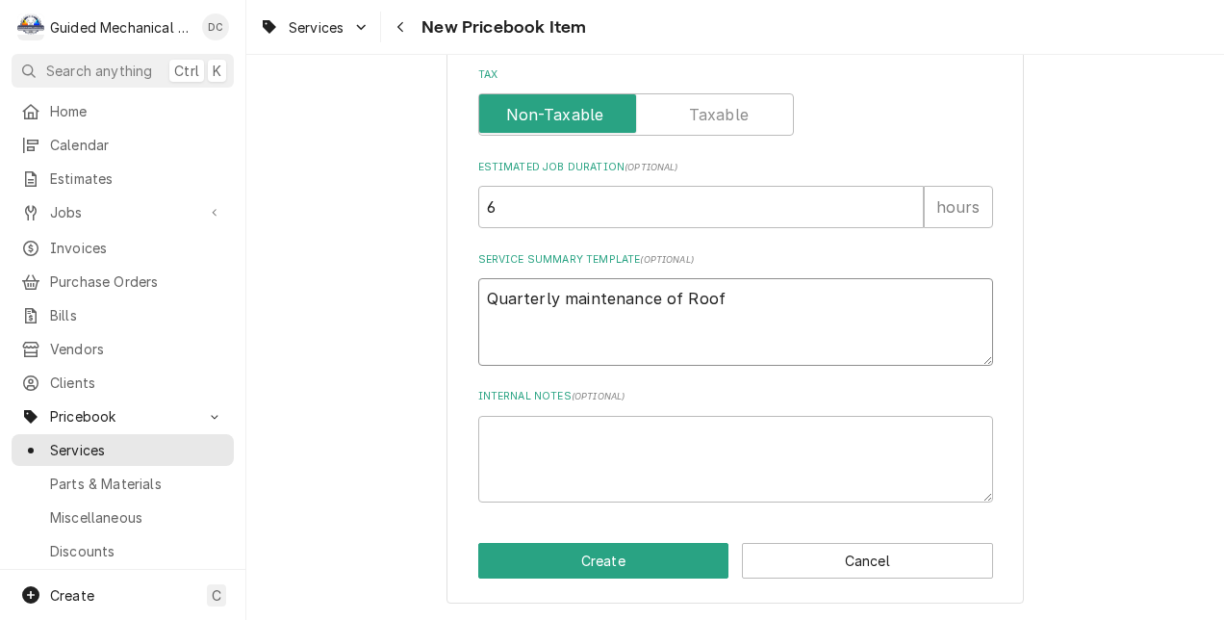
type textarea "Quarterly maintenance of Roof"
type textarea "x"
type textarea "Quarterly maintenance of Roof t"
type textarea "x"
type textarea "Quarterly maintenance of Roof to"
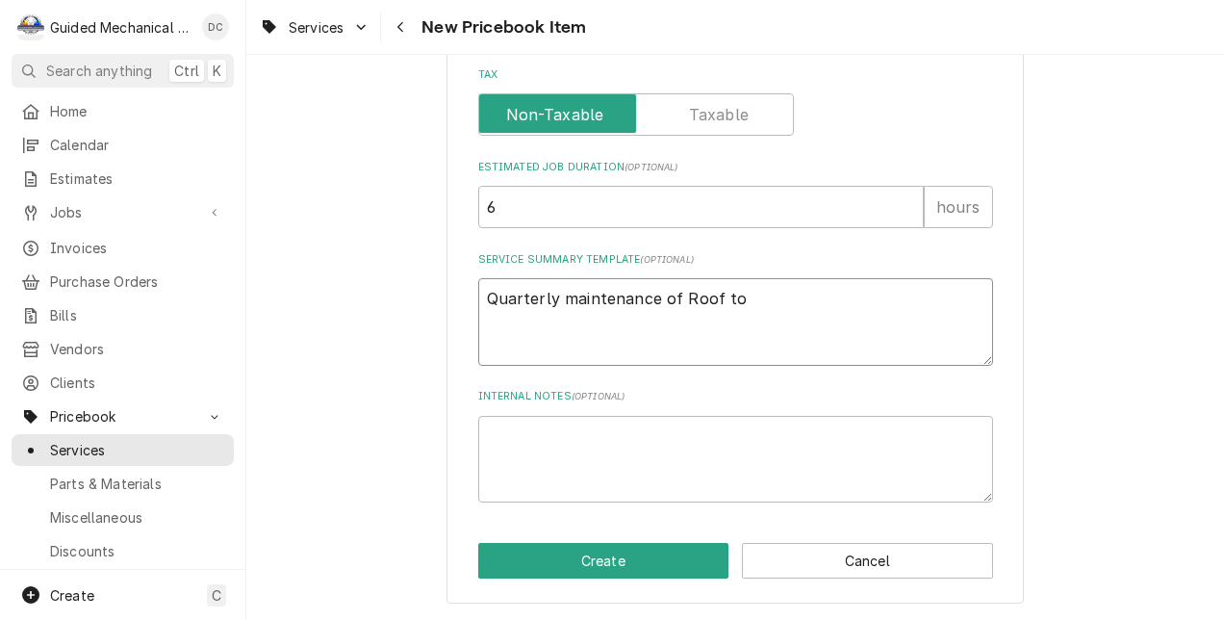
type textarea "x"
type textarea "Quarterly maintenance of Roof top"
type textarea "x"
type textarea "Quarterly maintenance of Roof top"
type textarea "x"
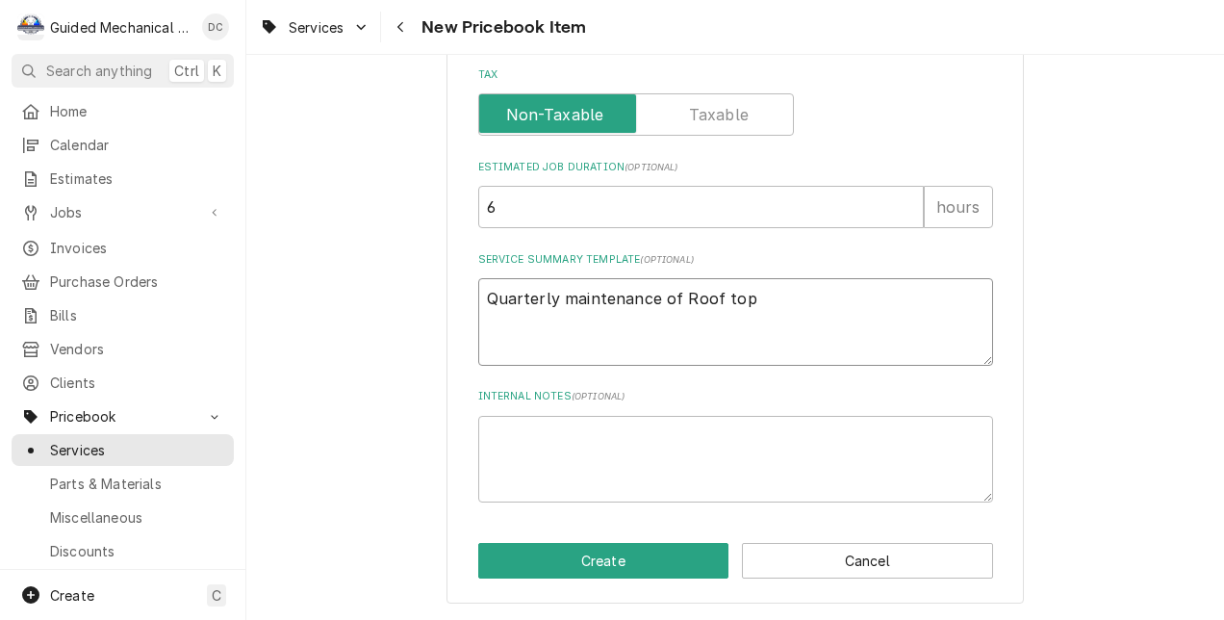
type textarea "Quarterly maintenance of Roof top H"
type textarea "x"
type textarea "Quarterly maintenance of Roof top HV"
type textarea "x"
type textarea "Quarterly maintenance of Roof top HVA"
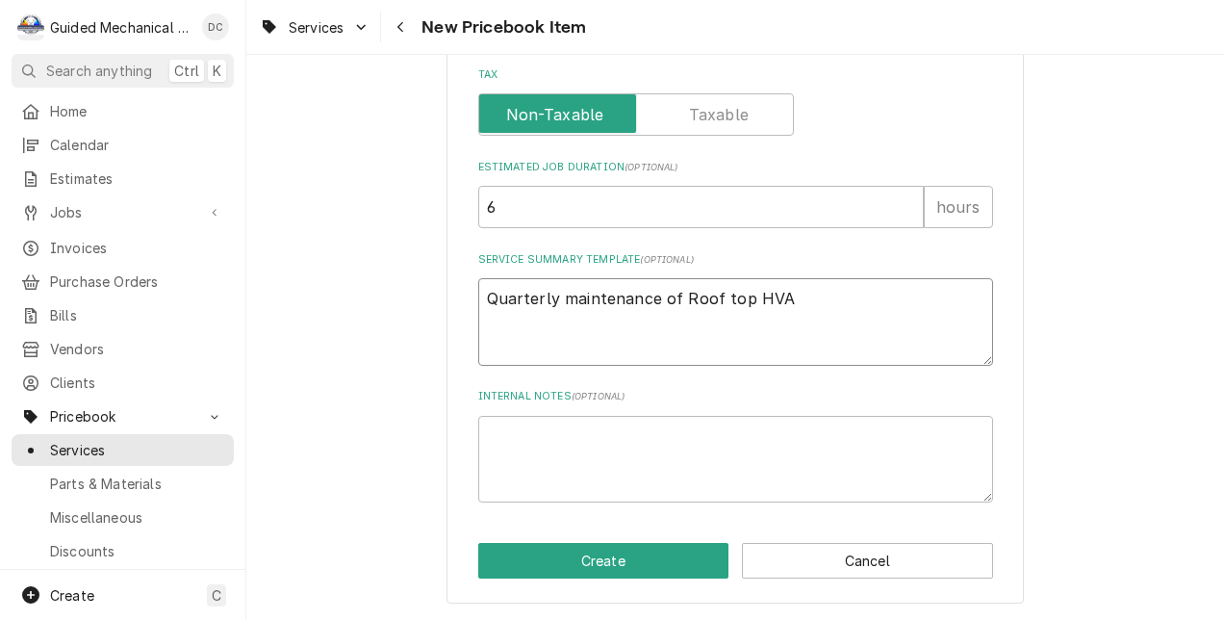
type textarea "x"
type textarea "Quarterly maintenance of Roof top HVAC"
type textarea "x"
type textarea "Quarterly maintenance of Roof top HVAC"
type textarea "x"
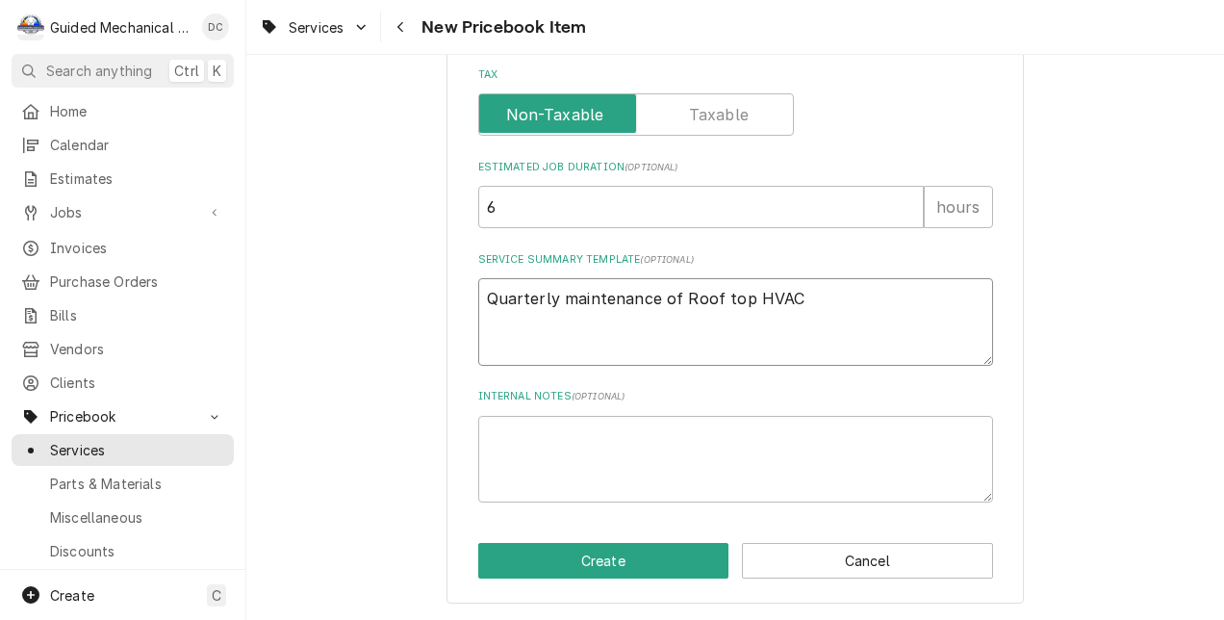
type textarea "Quarterly maintenance of Roof top HVAC e"
type textarea "x"
type textarea "Quarterly maintenance of Roof top HVAC eq"
type textarea "x"
type textarea "Quarterly maintenance of Roof top HVAC equ"
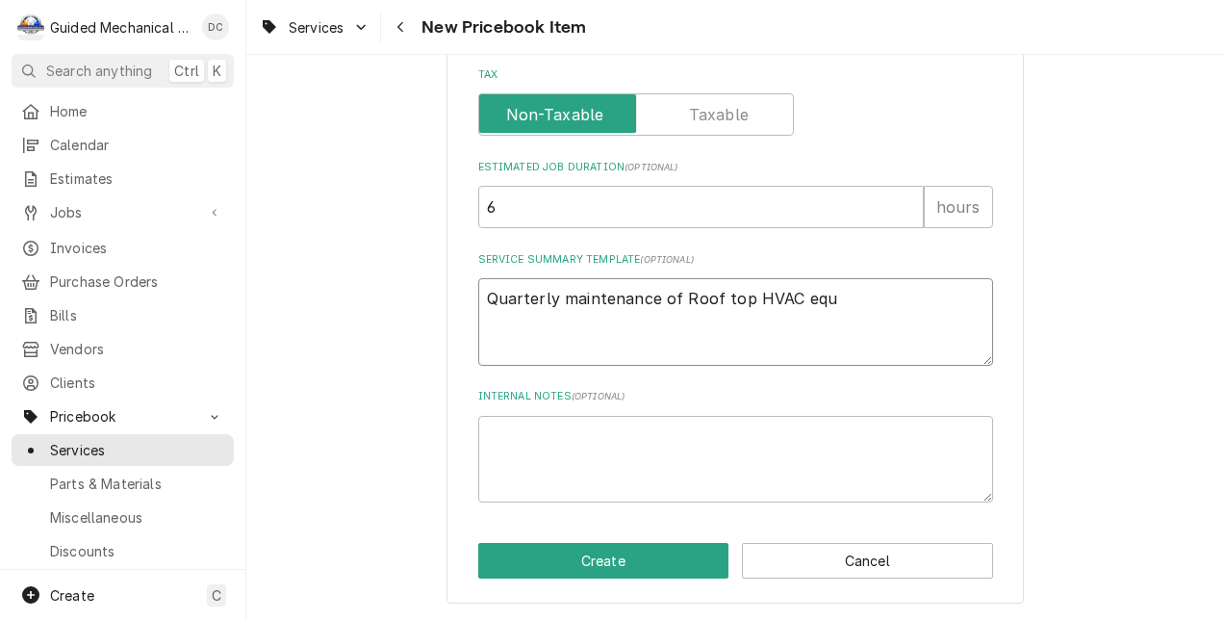
type textarea "x"
type textarea "Quarterly maintenance of Roof top HVAC equi"
type textarea "x"
type textarea "Quarterly maintenance of Roof top HVAC equip"
type textarea "x"
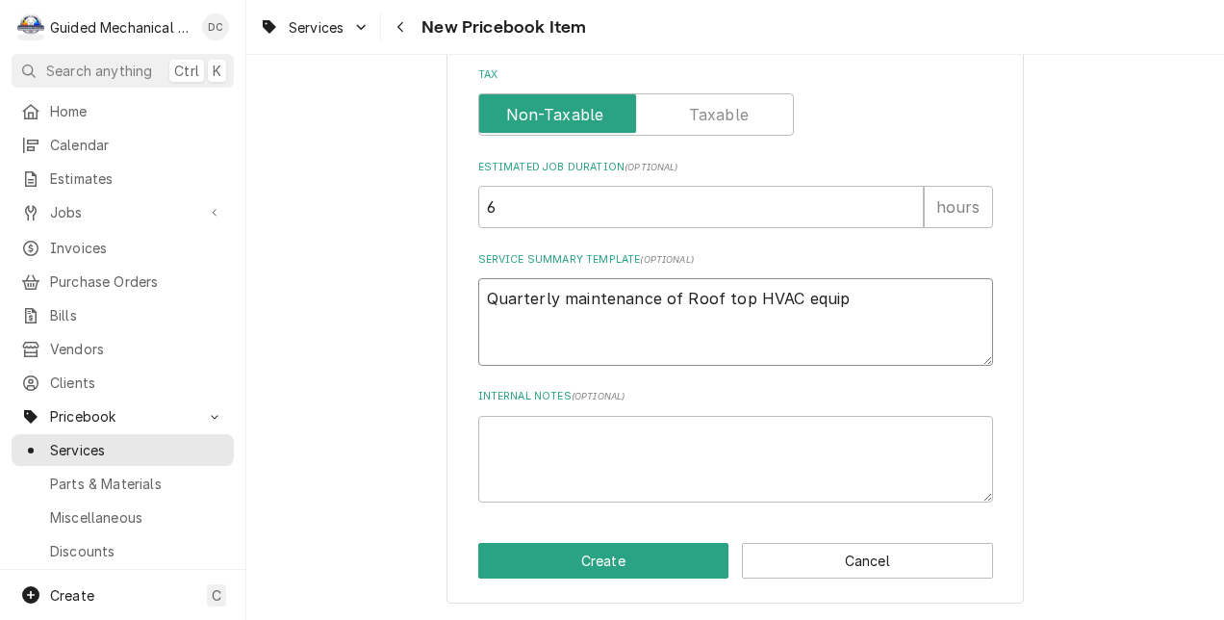
type textarea "Quarterly maintenance of Roof top HVAC equipm"
type textarea "x"
type textarea "Quarterly maintenance of Roof top HVAC equipme"
type textarea "x"
type textarea "Quarterly maintenance of Roof top HVAC equipmen"
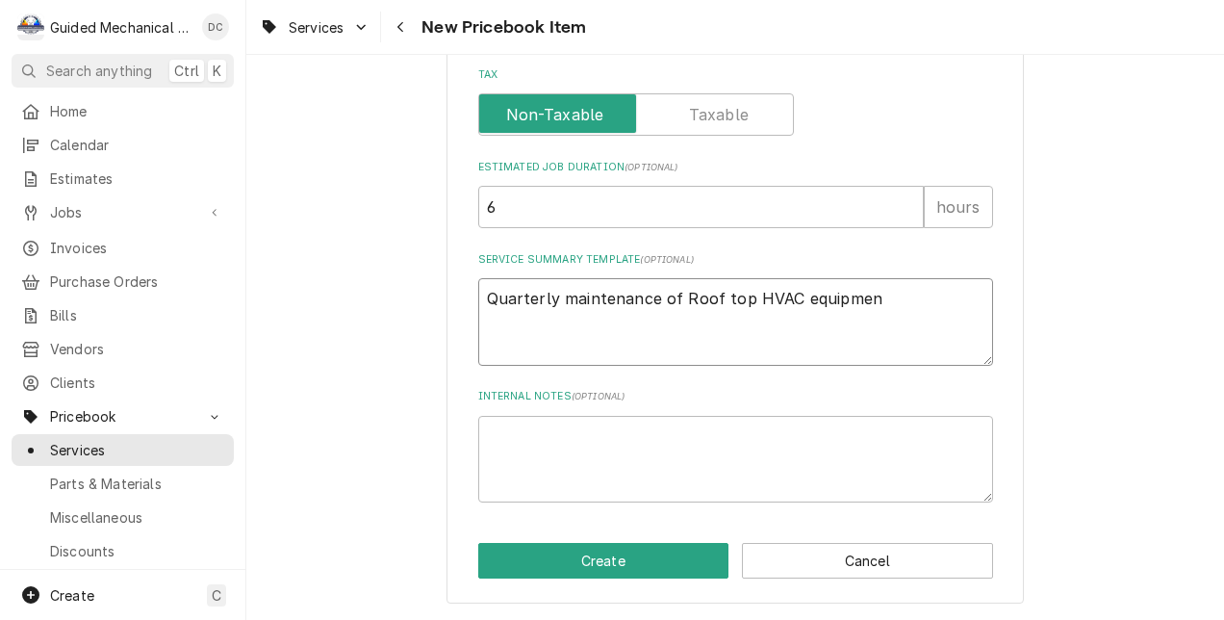
type textarea "x"
type textarea "Quarterly maintenance of Roof top HVAC equipment"
type textarea "x"
type textarea "Quarterly maintenance of Roof top HVAC equipment,"
type textarea "x"
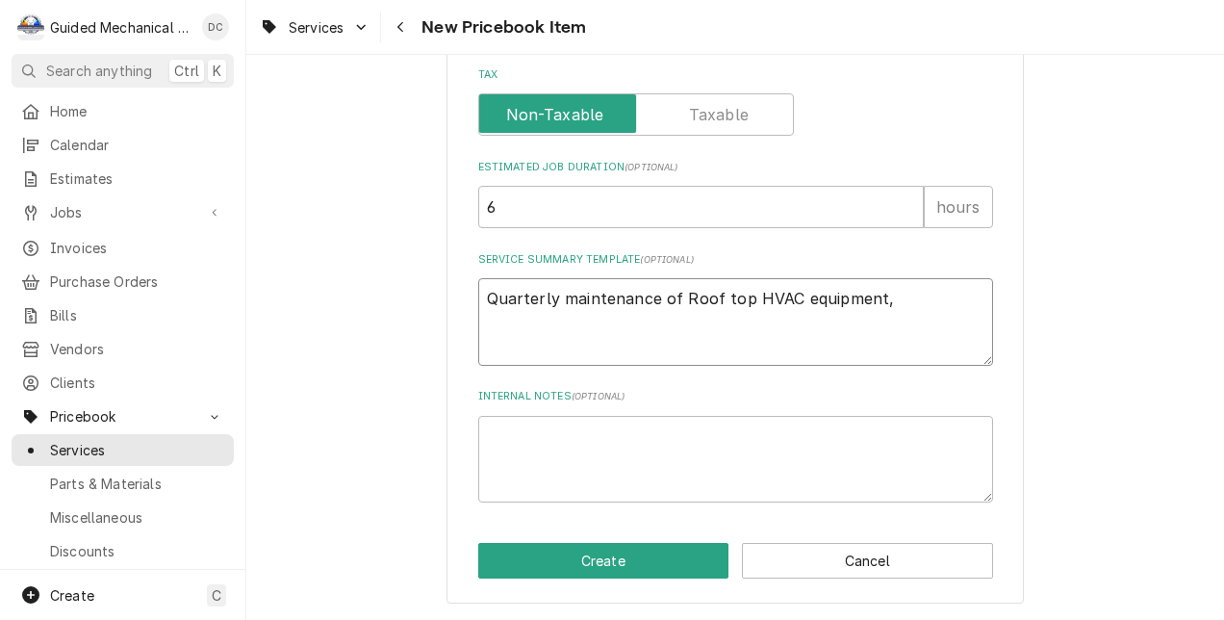
type textarea "Quarterly maintenance of Roof top HVAC equipment,"
type textarea "x"
type textarea "Quarterly maintenance of Roof top HVAC equipment, w"
type textarea "x"
type textarea "Quarterly maintenance of Roof top HVAC equipment, wa"
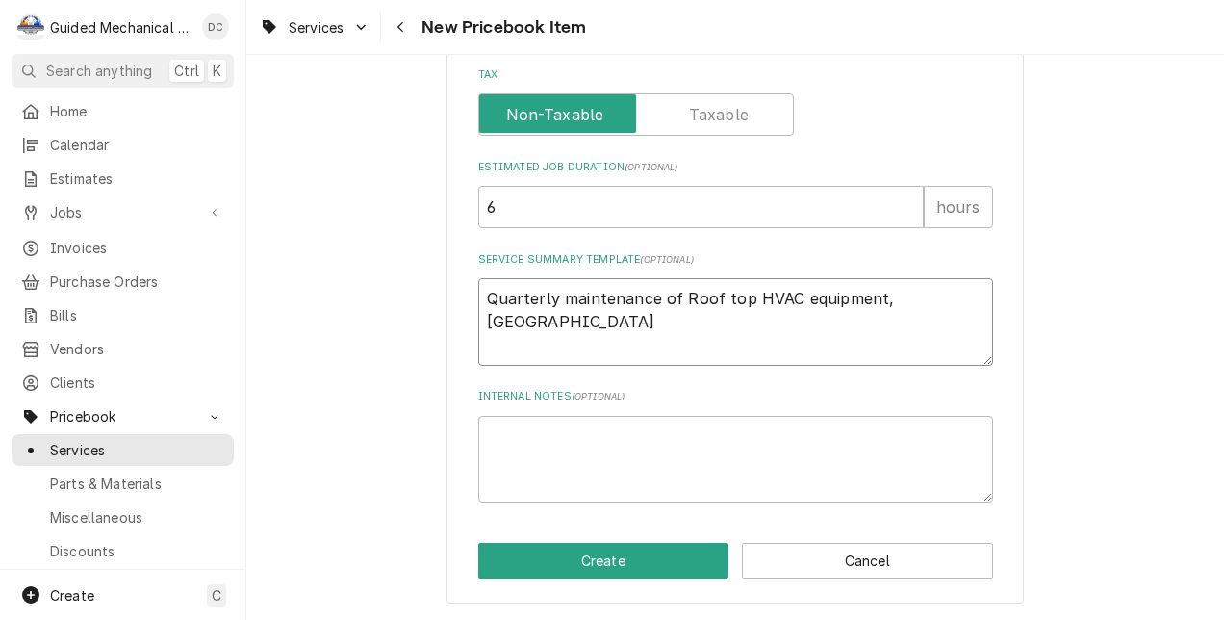
type textarea "x"
type textarea "Quarterly maintenance of Roof top HVAC equipment, wal"
type textarea "x"
type textarea "Quarterly maintenance of Roof top HVAC equipment, walk"
type textarea "x"
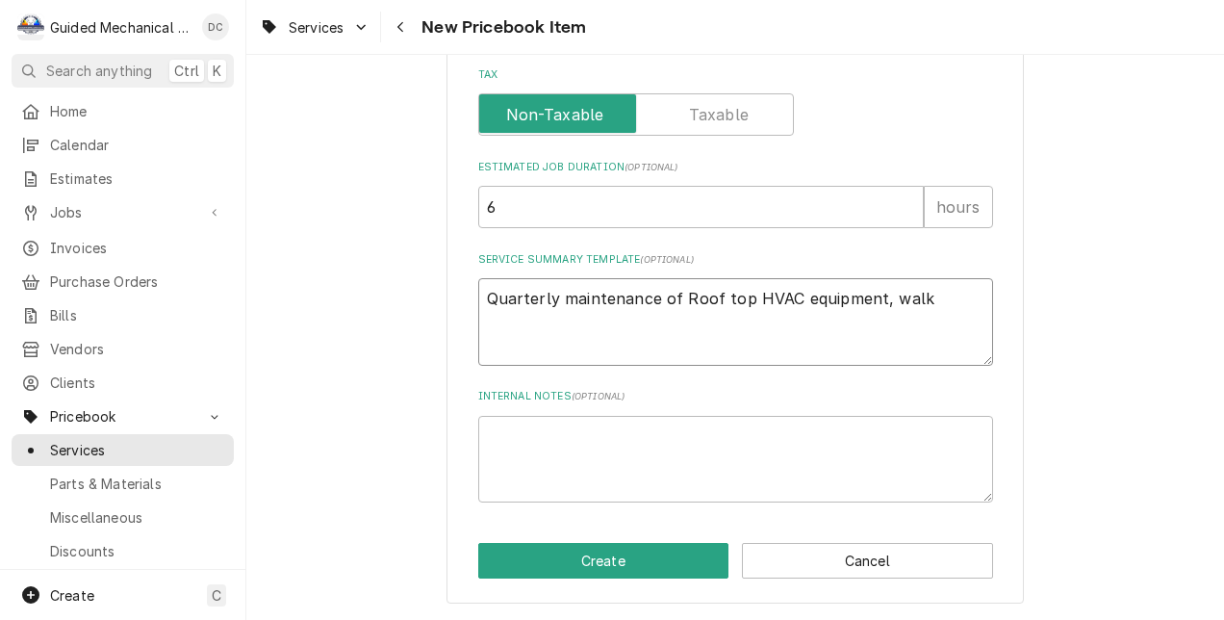
type textarea "Quarterly maintenance of Roof top HVAC equipment, walk"
type textarea "x"
type textarea "Quarterly maintenance of Roof top HVAC equipment, walk i"
type textarea "x"
type textarea "Quarterly maintenance of Roof top HVAC equipment, walk in"
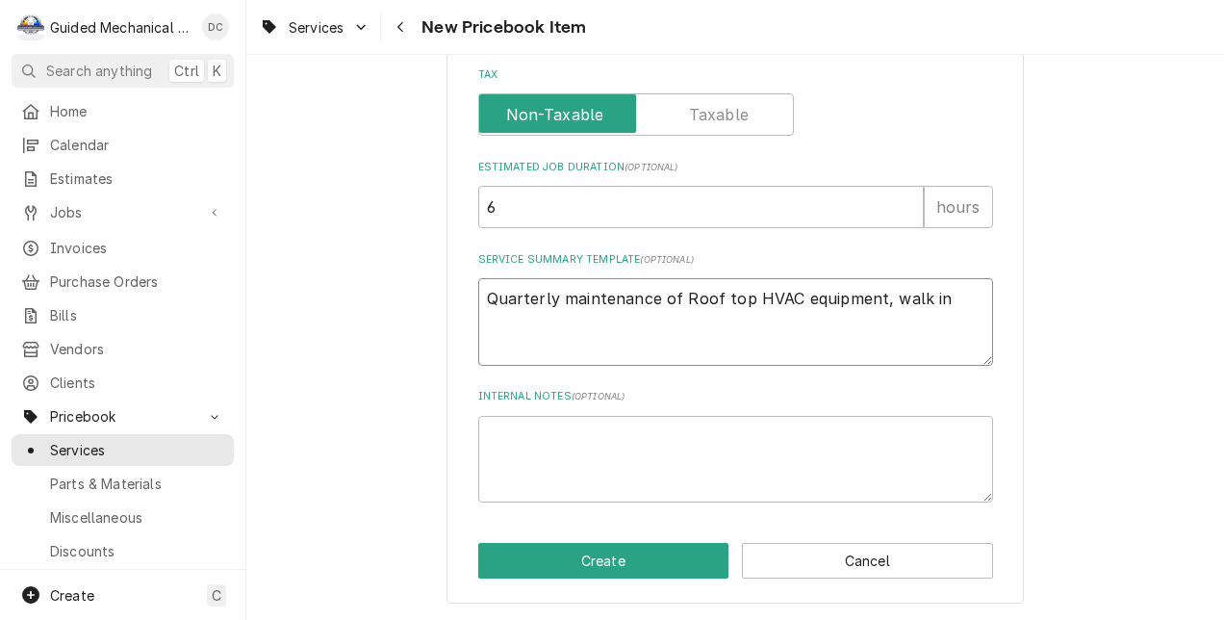
type textarea "x"
type textarea "Quarterly maintenance of Roof top HVAC equipment, walk in"
type textarea "x"
type textarea "Quarterly maintenance of Roof top HVAC equipment, walk in c"
type textarea "x"
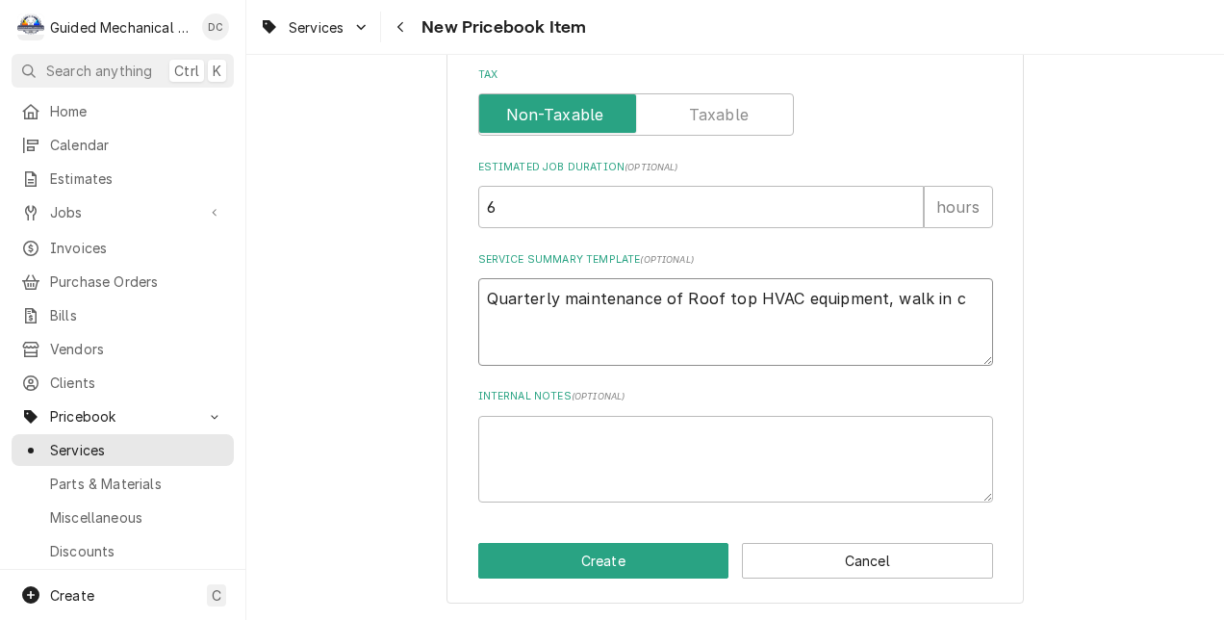
type textarea "Quarterly maintenance of Roof top HVAC equipment, walk in co"
type textarea "x"
type textarea "Quarterly maintenance of Roof top HVAC equipment, walk in coo"
type textarea "x"
type textarea "Quarterly maintenance of Roof top HVAC equipment, walk in cool"
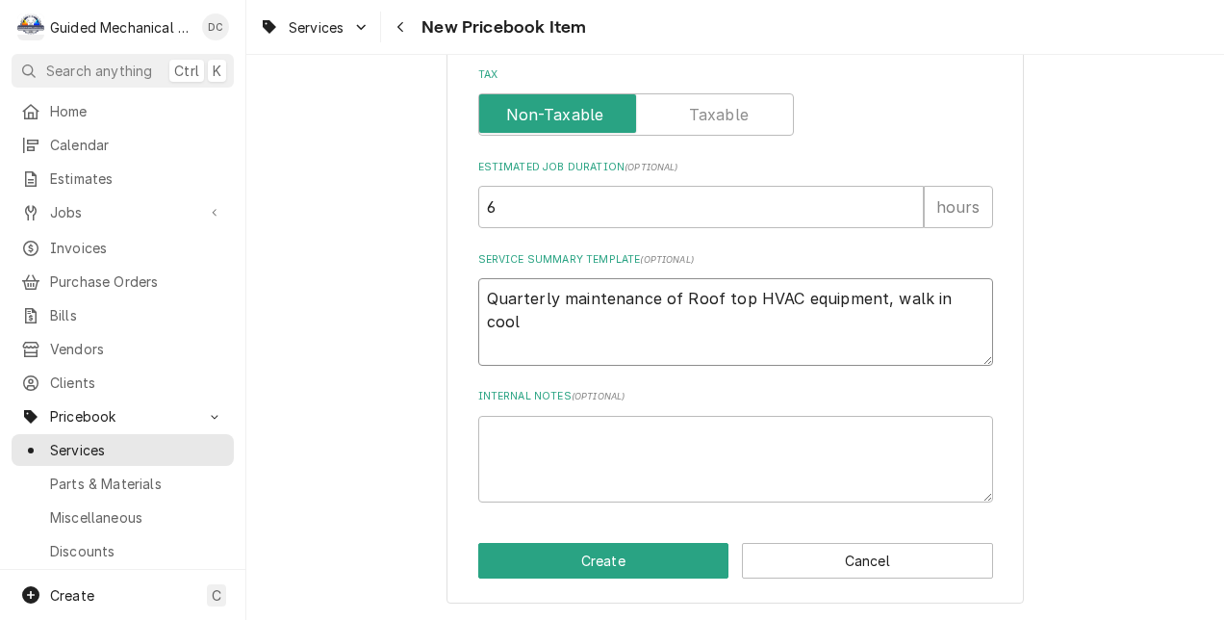
type textarea "x"
type textarea "Quarterly maintenance of Roof top HVAC equipment, walk in coole"
type textarea "x"
type textarea "Quarterly maintenance of Roof top HVAC equipment, walk in cooler"
type textarea "x"
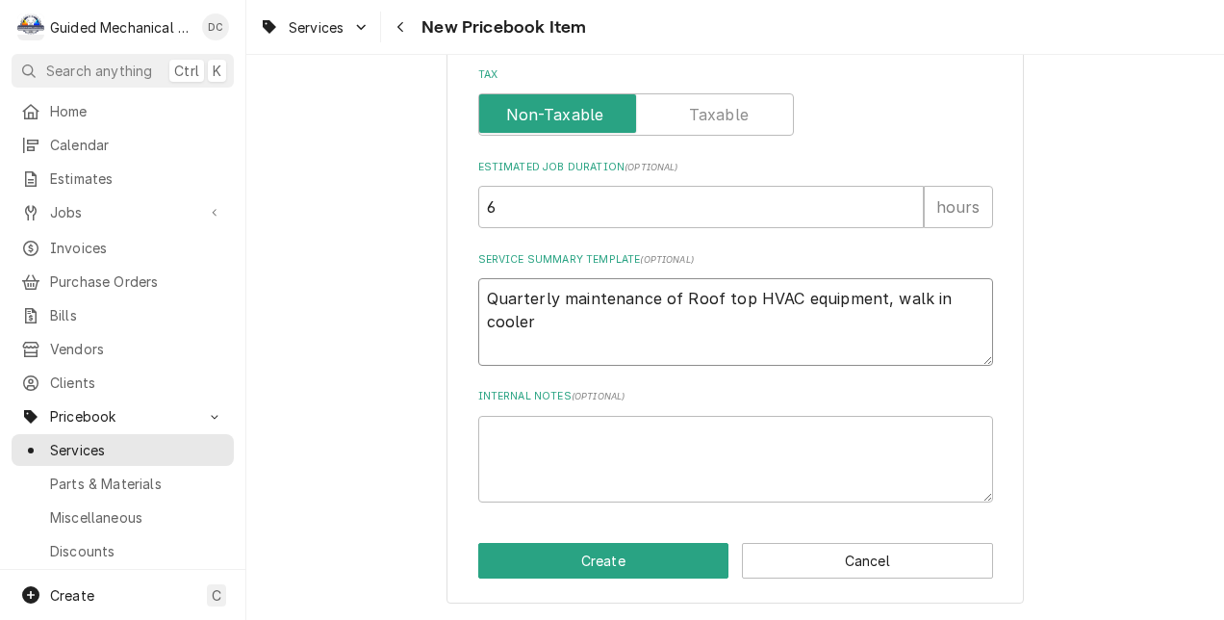
type textarea "Quarterly maintenance of Roof top HVAC equipment, walk in coolers"
type textarea "x"
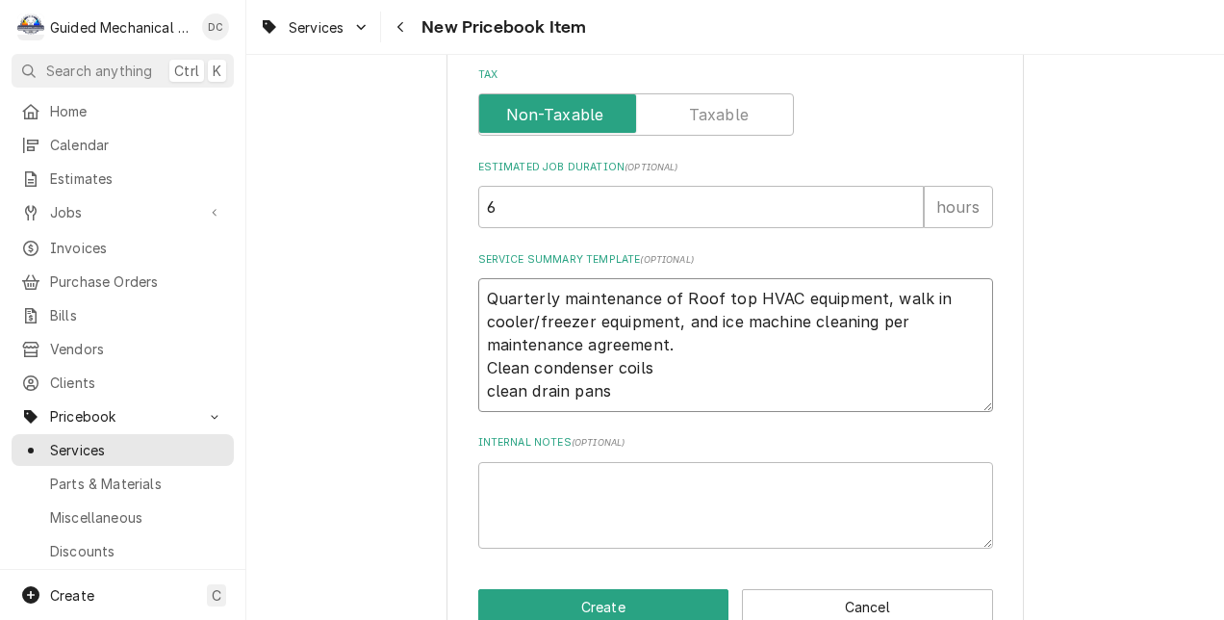
drag, startPoint x: 485, startPoint y: 395, endPoint x: 554, endPoint y: 395, distance: 69.3
click at [485, 395] on textarea "Quarterly maintenance of Roof top HVAC equipment, walk in cooler/freezer equipm…" at bounding box center [735, 345] width 515 height 134
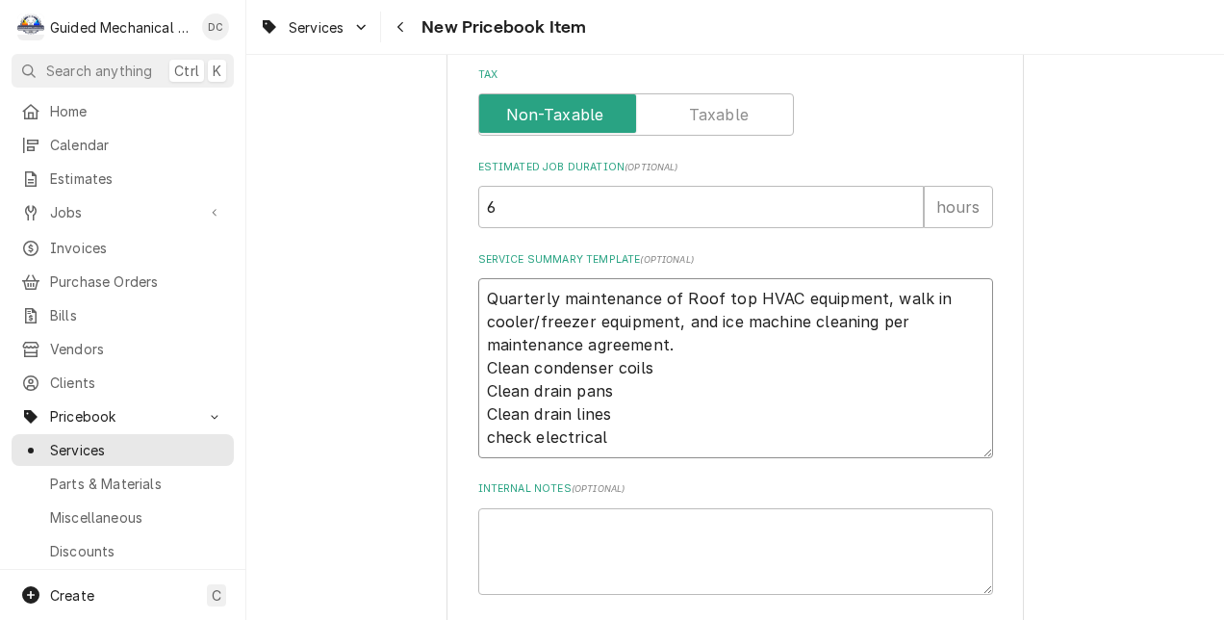
click at [673, 348] on textarea "Quarterly maintenance of Roof top HVAC equipment, walk in cooler/freezer equipm…" at bounding box center [735, 368] width 515 height 180
drag, startPoint x: 610, startPoint y: 418, endPoint x: 476, endPoint y: 420, distance: 133.8
click at [478, 420] on textarea "Quarterly maintenance of Roof top HVAC equipment, walk in cooler/freezer equipm…" at bounding box center [735, 368] width 515 height 180
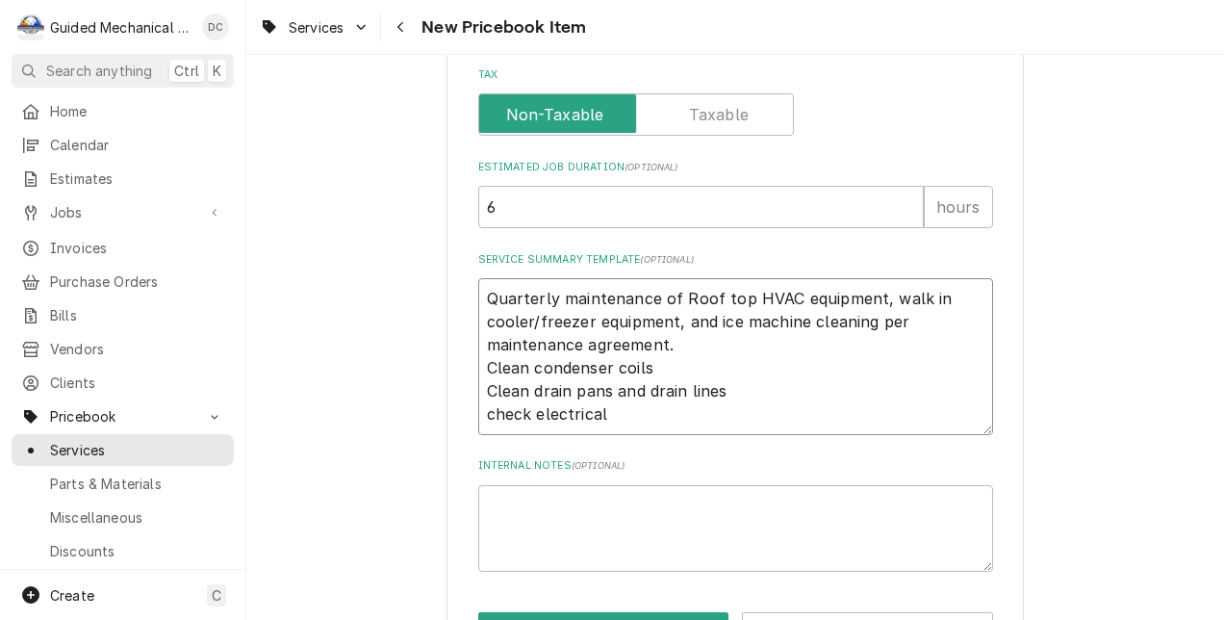
click at [487, 419] on textarea "Quarterly maintenance of Roof top HVAC equipment, walk in cooler/freezer equipm…" at bounding box center [735, 356] width 515 height 157
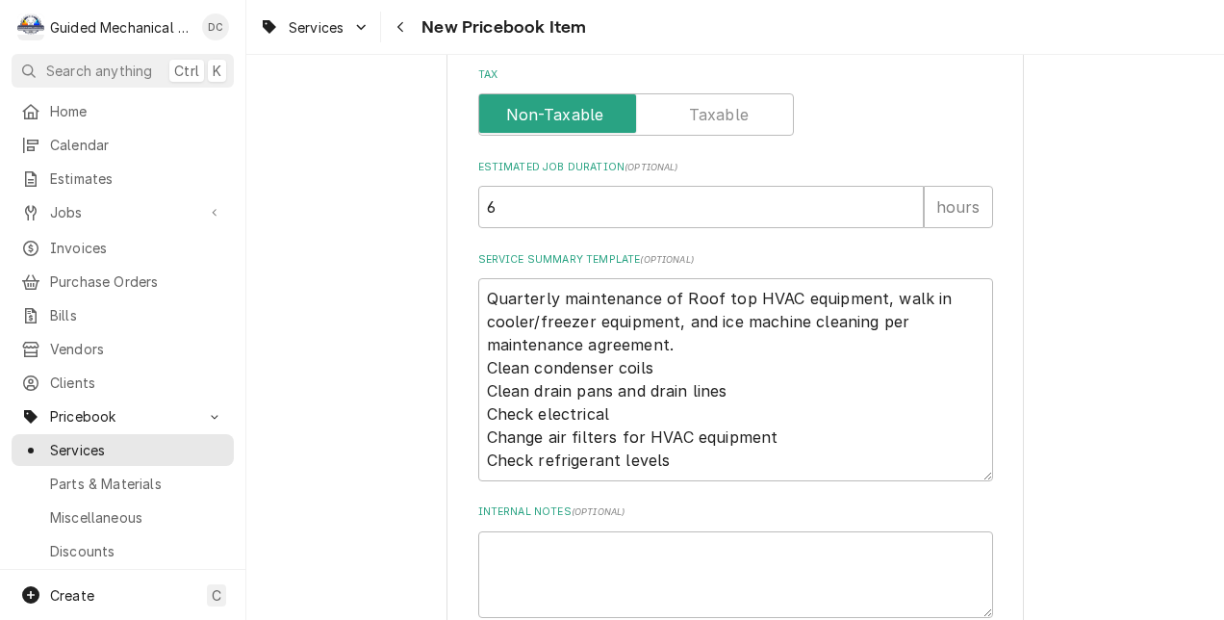
click at [1093, 165] on div "Please provide the following information to create a PriceBook item. Active Sta…" at bounding box center [735, 30] width 978 height 1411
click at [714, 458] on textarea "Quarterly maintenance of Roof top HVAC equipment, walk in cooler/freezer equipm…" at bounding box center [735, 379] width 515 height 203
paste textarea "Lubricate moving parts where applicable."
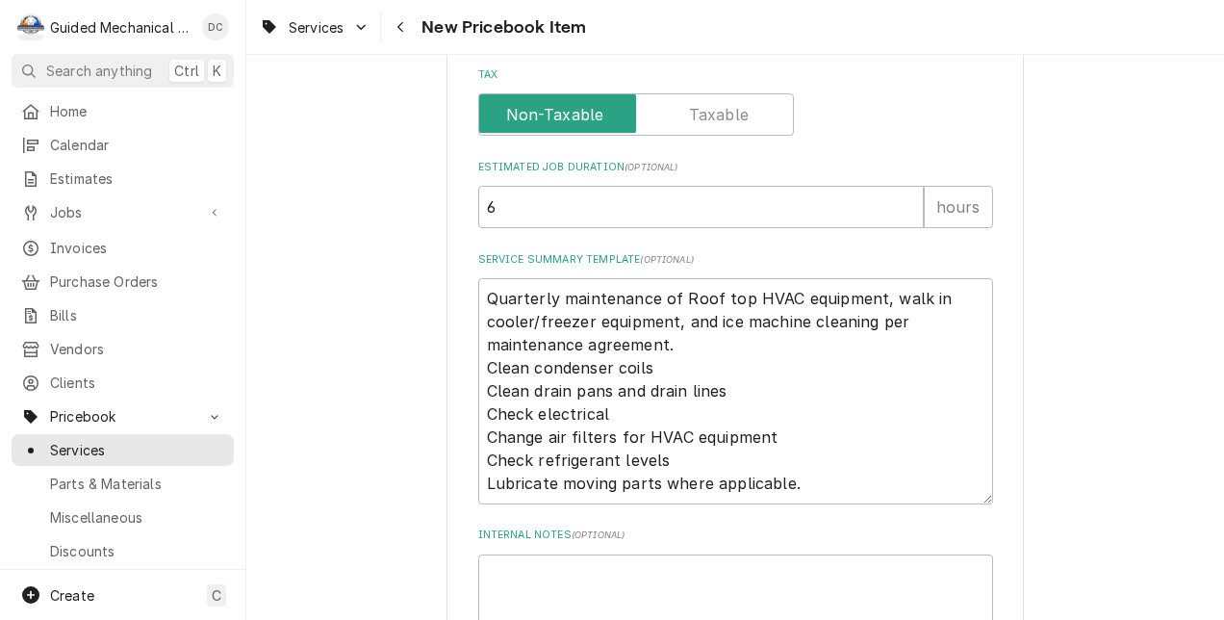
drag, startPoint x: 1122, startPoint y: 206, endPoint x: 1013, endPoint y: 254, distance: 118.9
click at [1122, 206] on div "Please provide the following information to create a PriceBook item. Active Sta…" at bounding box center [735, 42] width 978 height 1434
drag, startPoint x: 478, startPoint y: 412, endPoint x: 630, endPoint y: 410, distance: 152.0
click at [630, 410] on textarea "Quarterly maintenance of Roof top HVAC equipment, walk in cooler/freezer equipm…" at bounding box center [735, 391] width 515 height 226
paste textarea "Inspect electrical connections, tighten as needed."
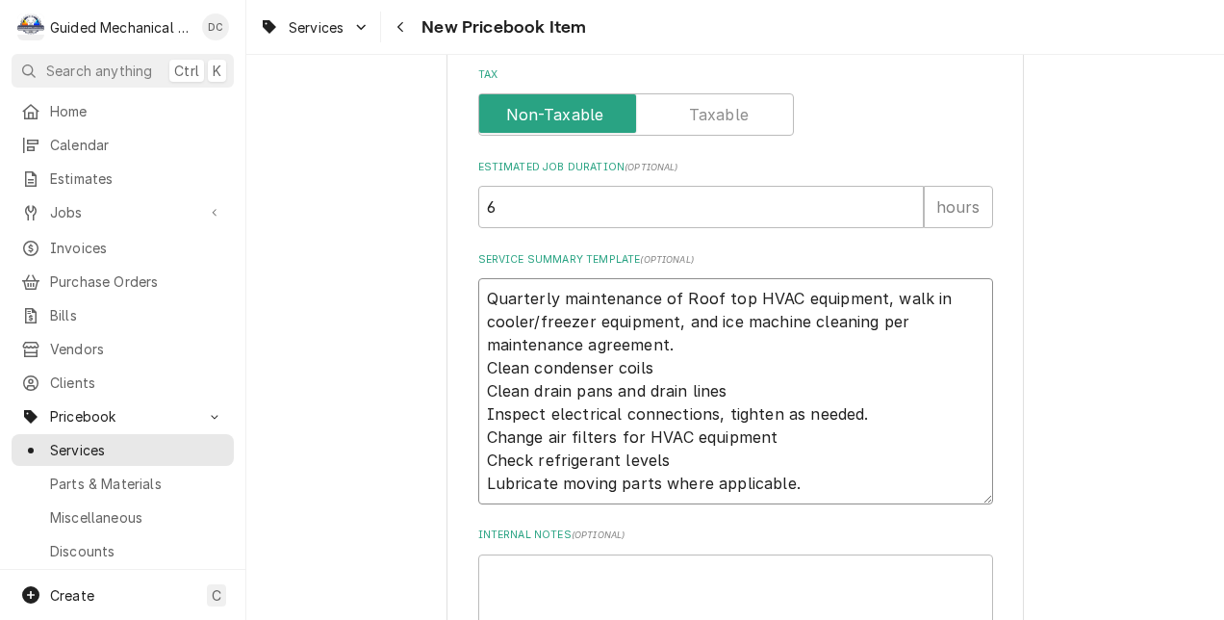
scroll to position [847, 0]
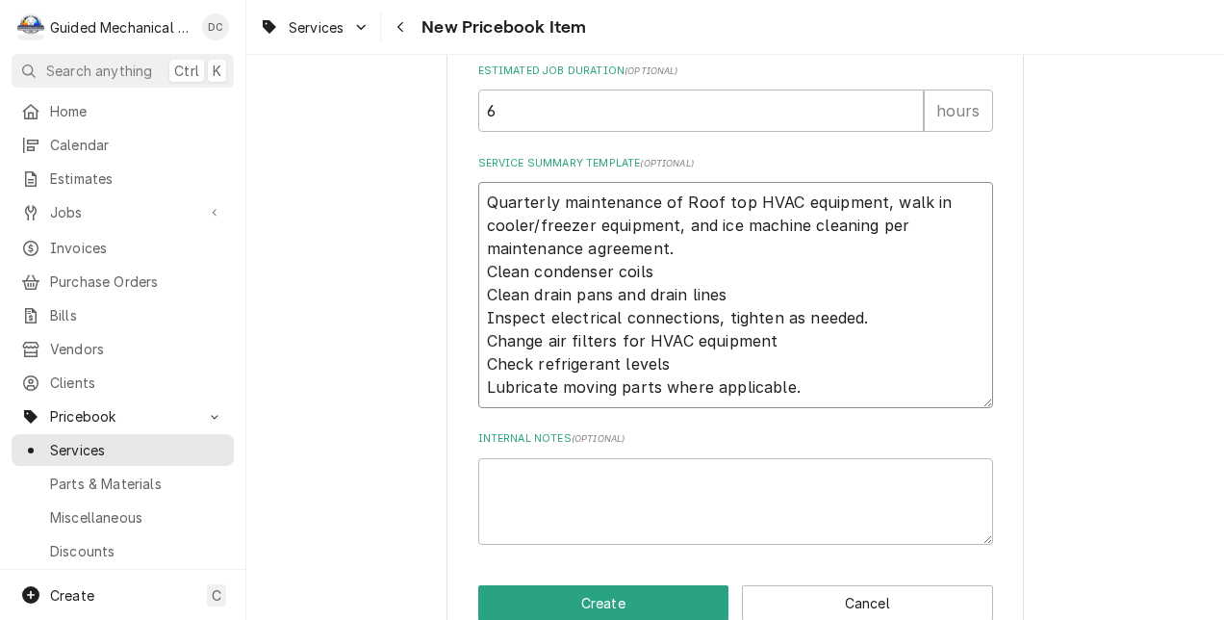
click at [969, 249] on textarea "Quarterly maintenance of Roof top HVAC equipment, walk in cooler/freezer equipm…" at bounding box center [735, 295] width 515 height 226
click at [774, 363] on textarea "Quarterly maintenance of Roof top HVAC equipment, walk in cooler/freezer equipm…" at bounding box center [735, 295] width 515 height 226
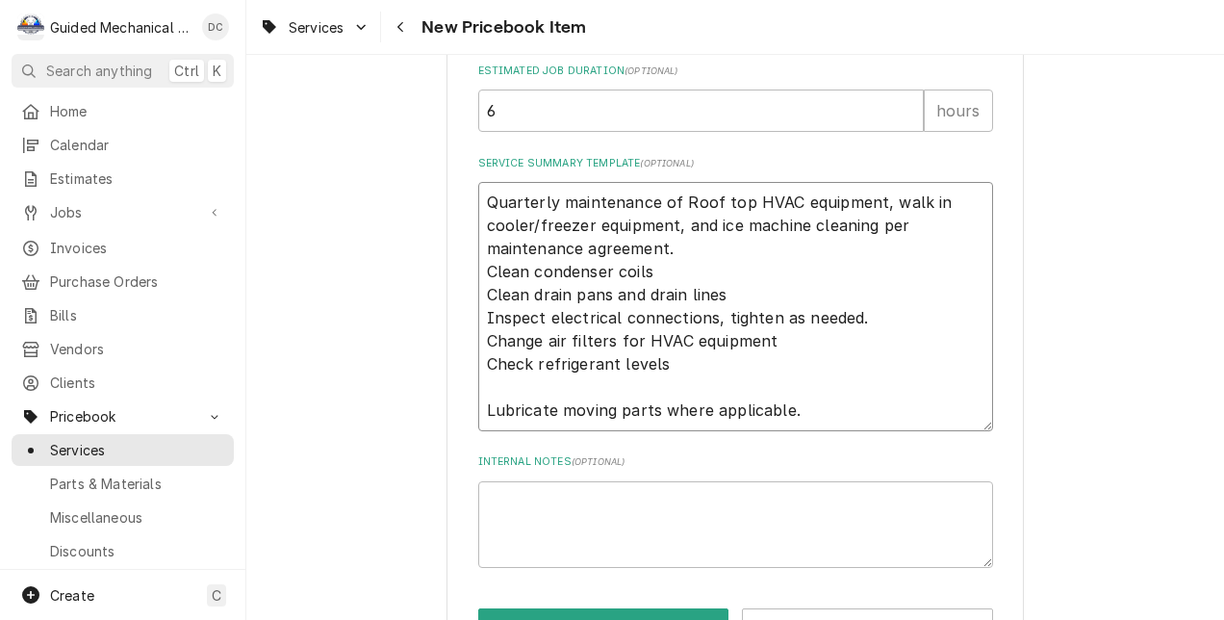
paste textarea "Check and adjust thermostats and controls."
click at [805, 416] on textarea "Quarterly maintenance of Roof top HVAC equipment, walk in cooler/freezer equipm…" at bounding box center [735, 306] width 515 height 249
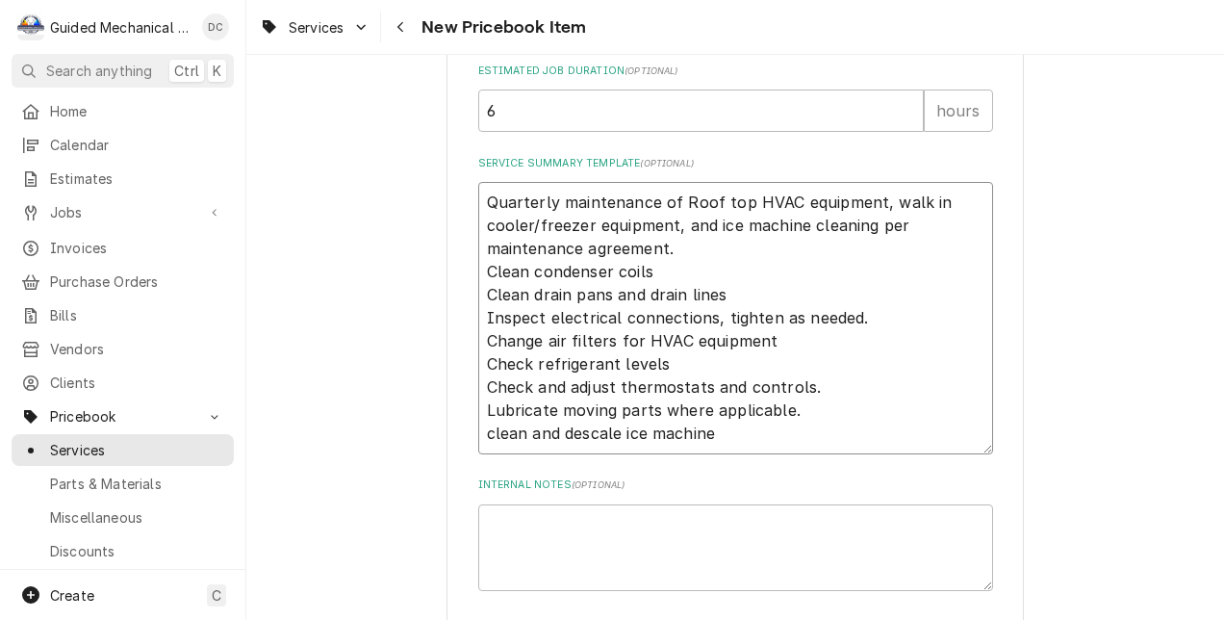
click at [486, 425] on textarea "Quarterly maintenance of Roof top HVAC equipment, walk in cooler/freezer equipm…" at bounding box center [735, 318] width 515 height 272
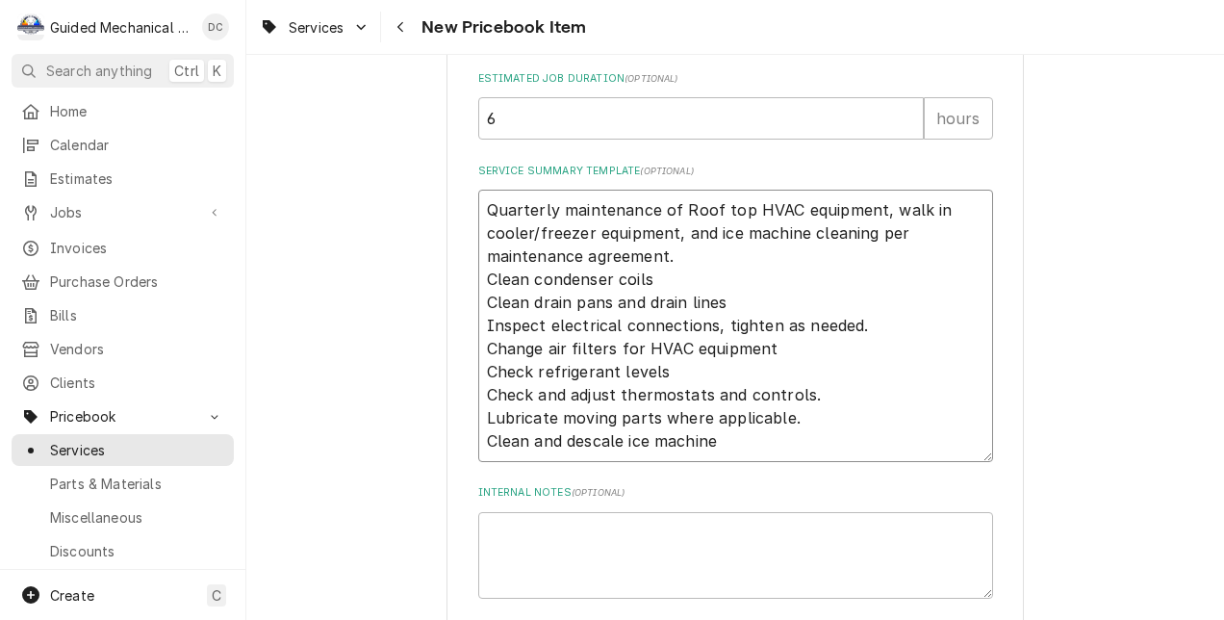
scroll to position [935, 0]
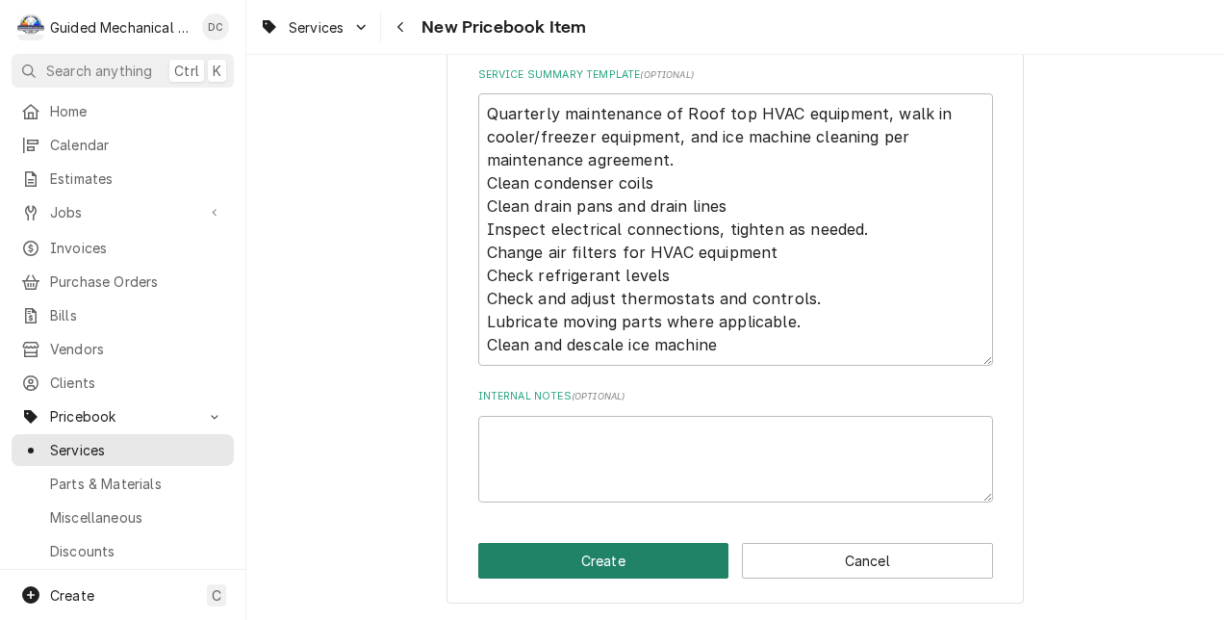
click at [671, 562] on button "Create" at bounding box center [603, 561] width 251 height 36
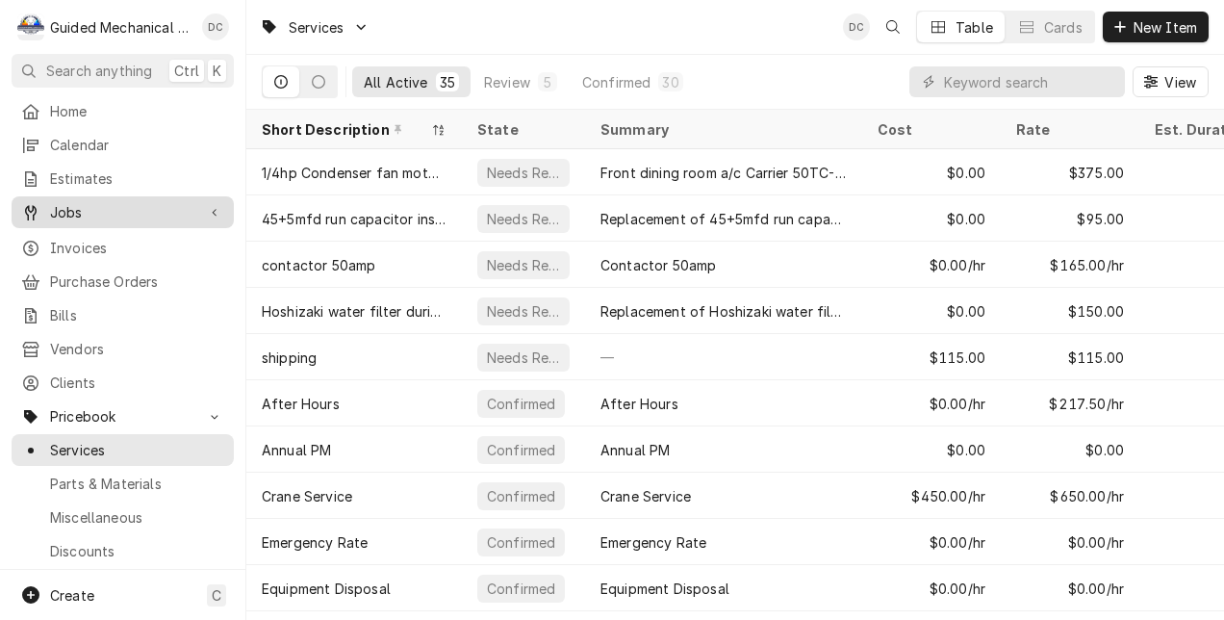
click at [106, 210] on span "Jobs" at bounding box center [122, 212] width 145 height 20
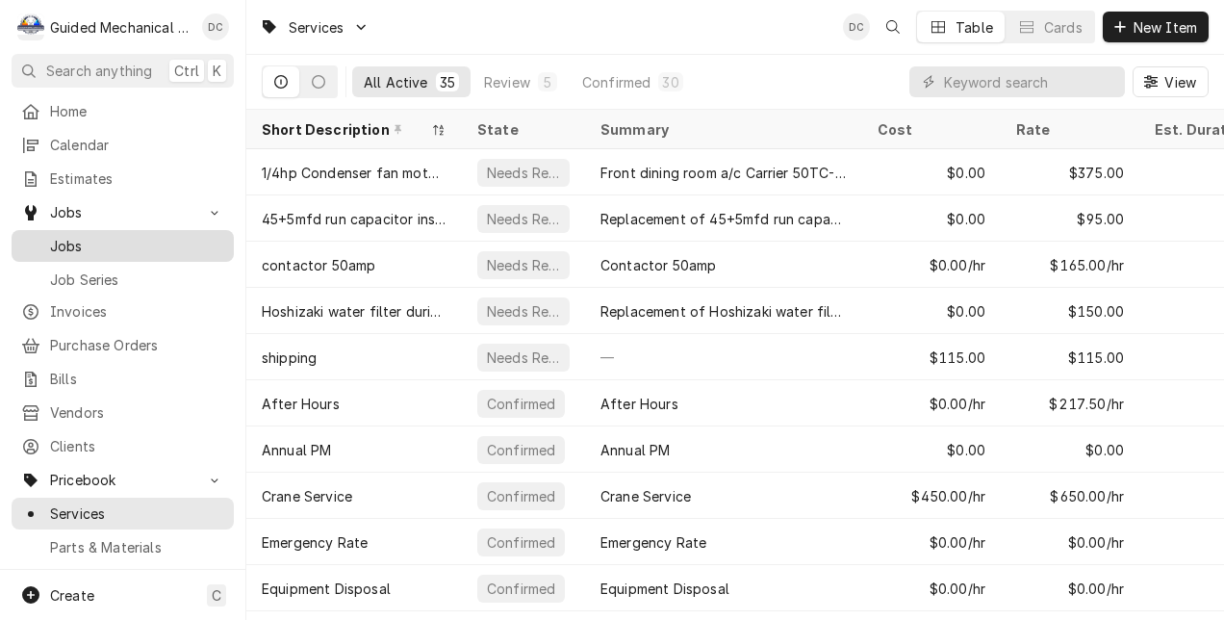
click at [80, 239] on span "Jobs" at bounding box center [137, 246] width 174 height 20
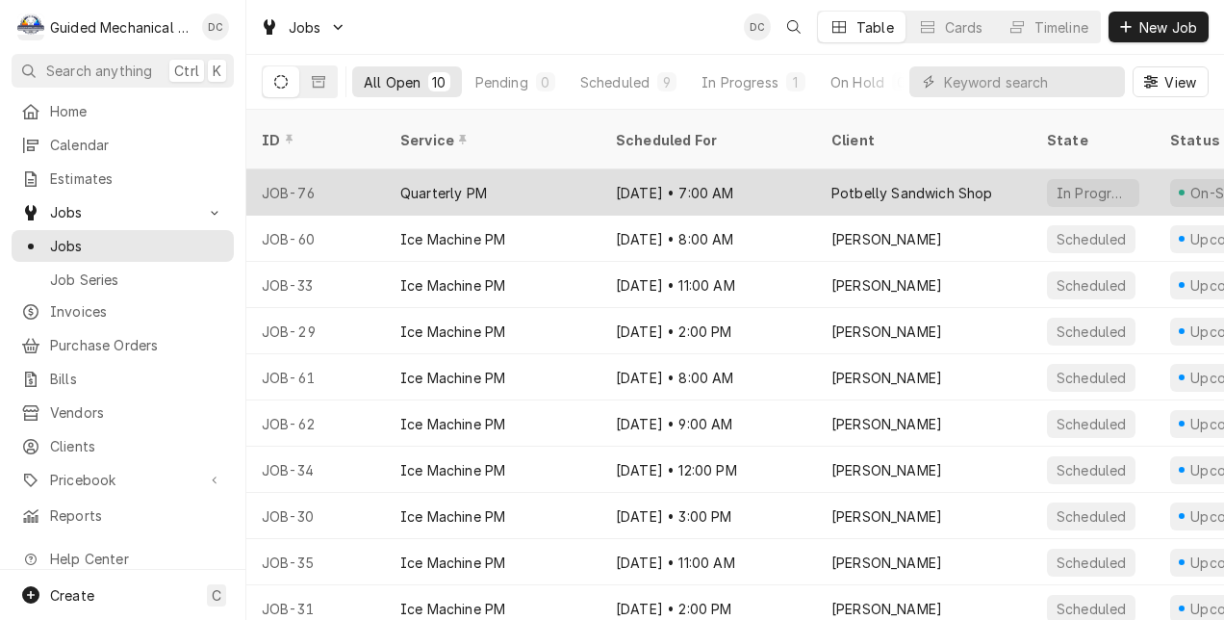
click at [597, 176] on div "Quarterly PM" at bounding box center [493, 192] width 216 height 46
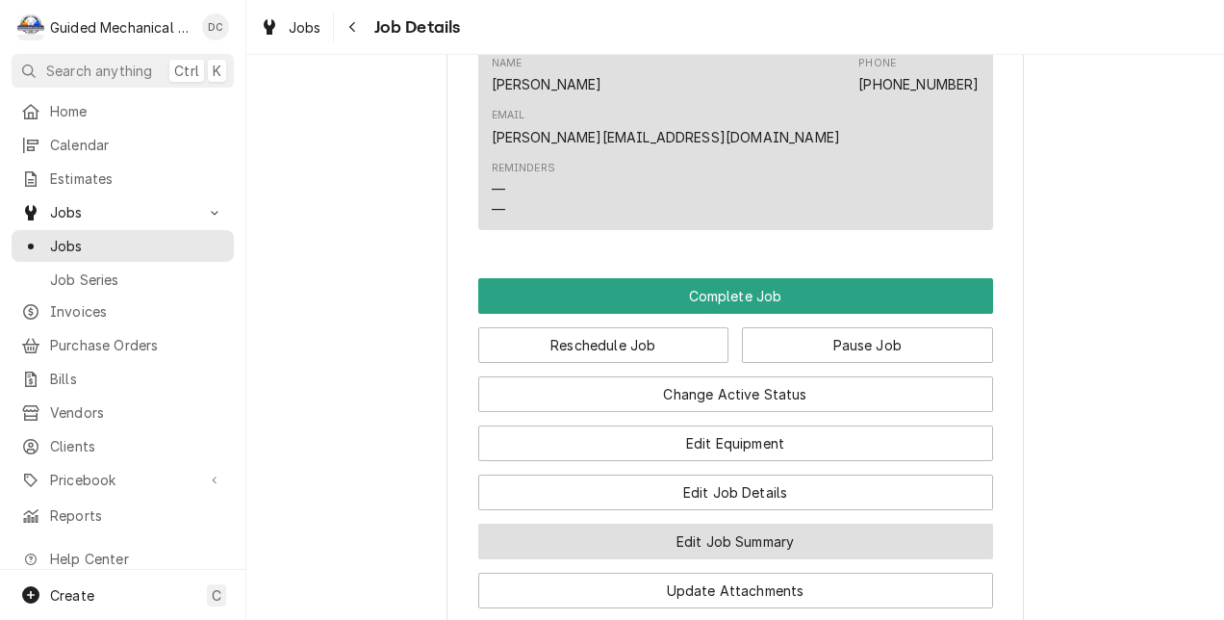
scroll to position [1540, 0]
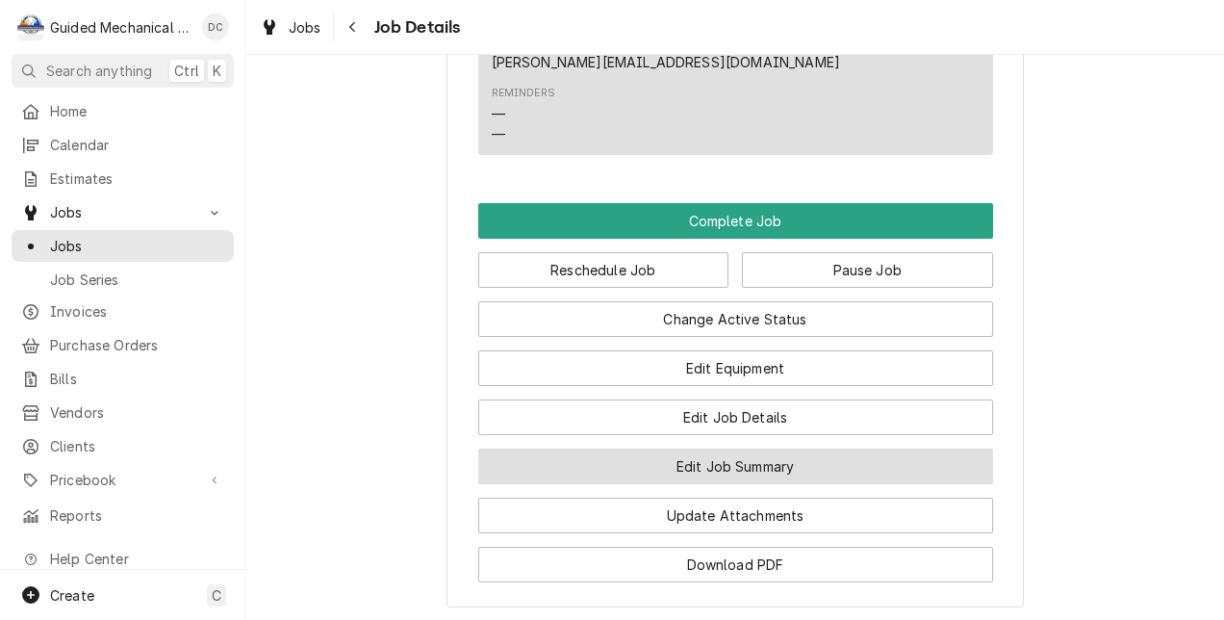
click at [835, 448] on button "Edit Job Summary" at bounding box center [735, 466] width 515 height 36
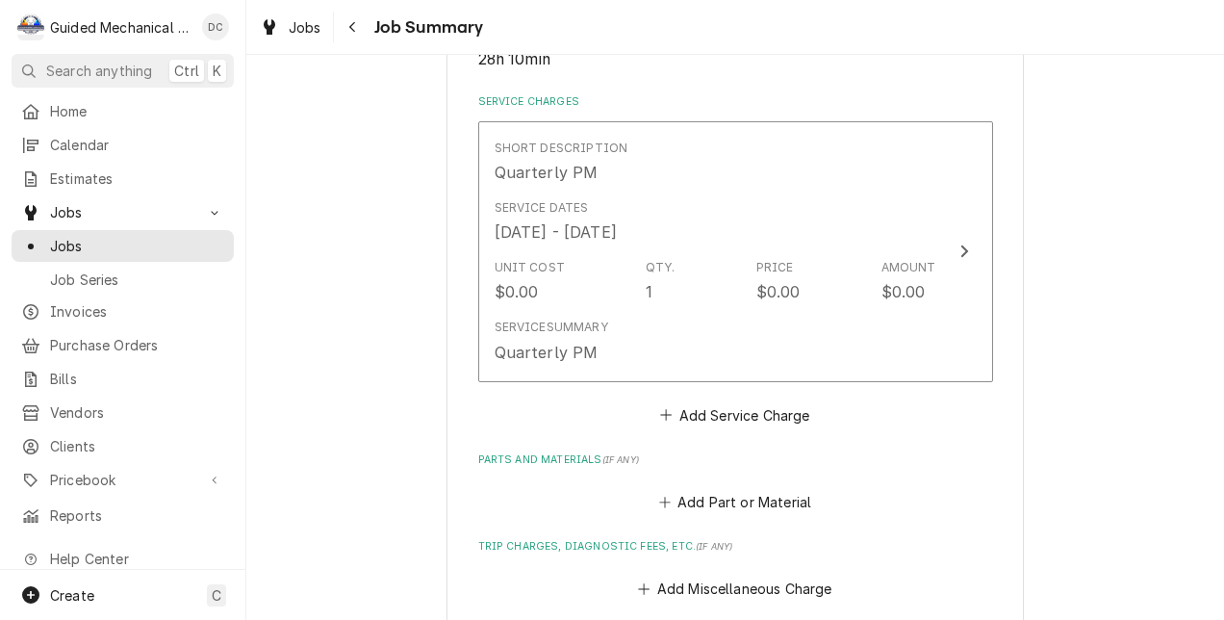
scroll to position [481, 0]
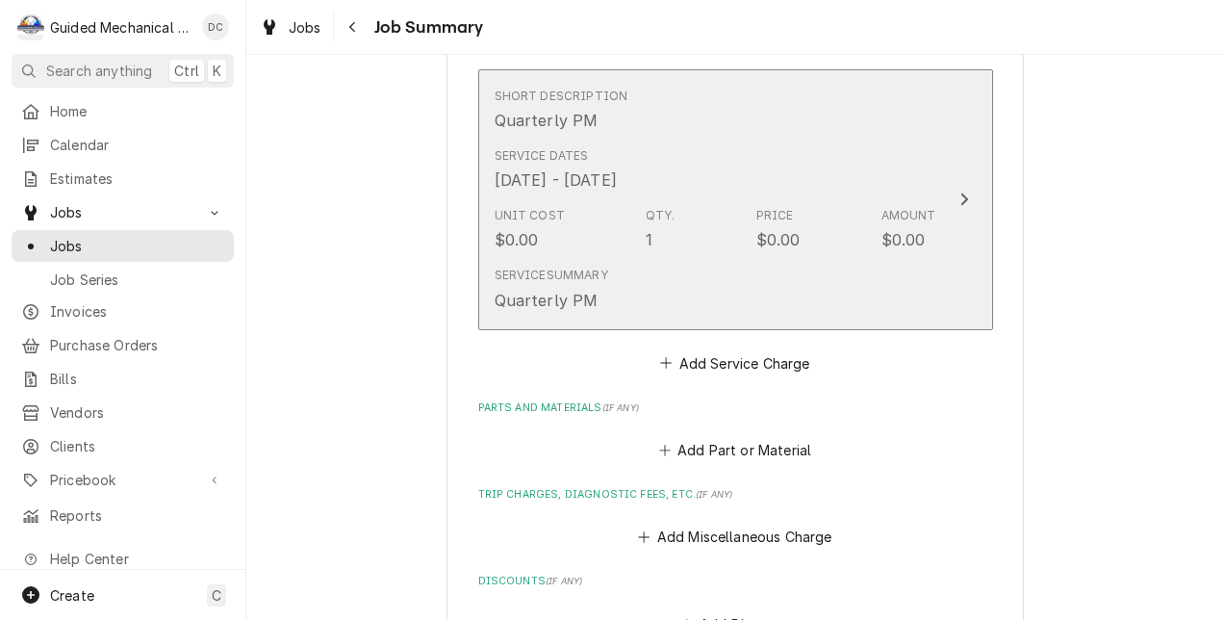
click at [960, 189] on div "Update Line Item" at bounding box center [964, 199] width 25 height 23
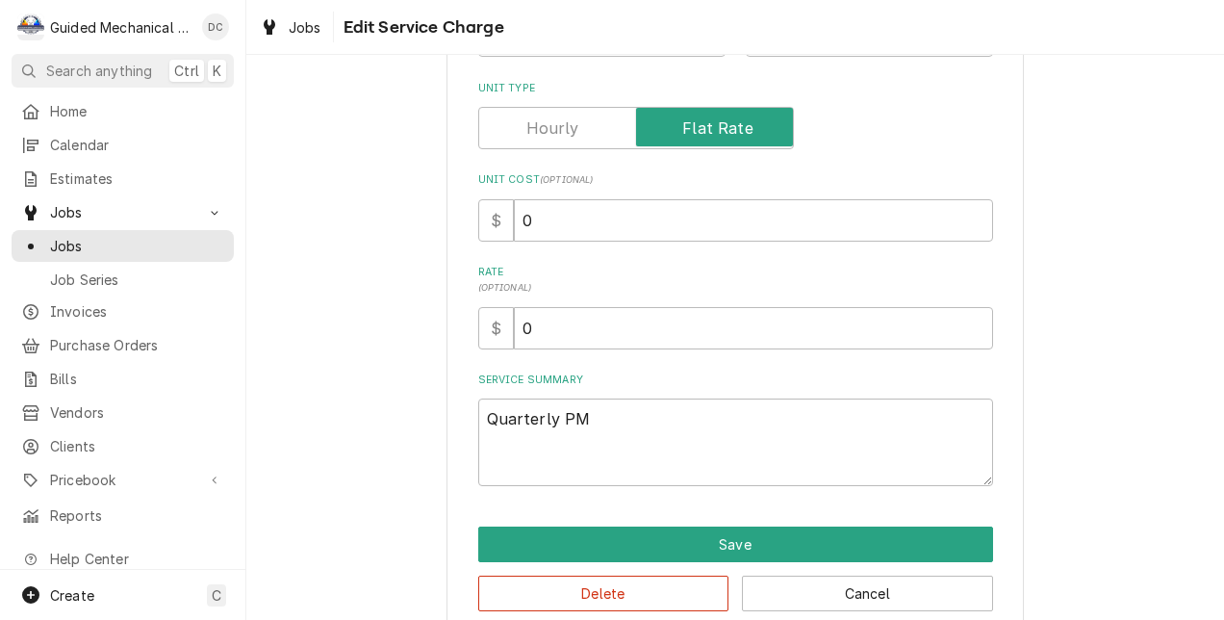
scroll to position [328, 0]
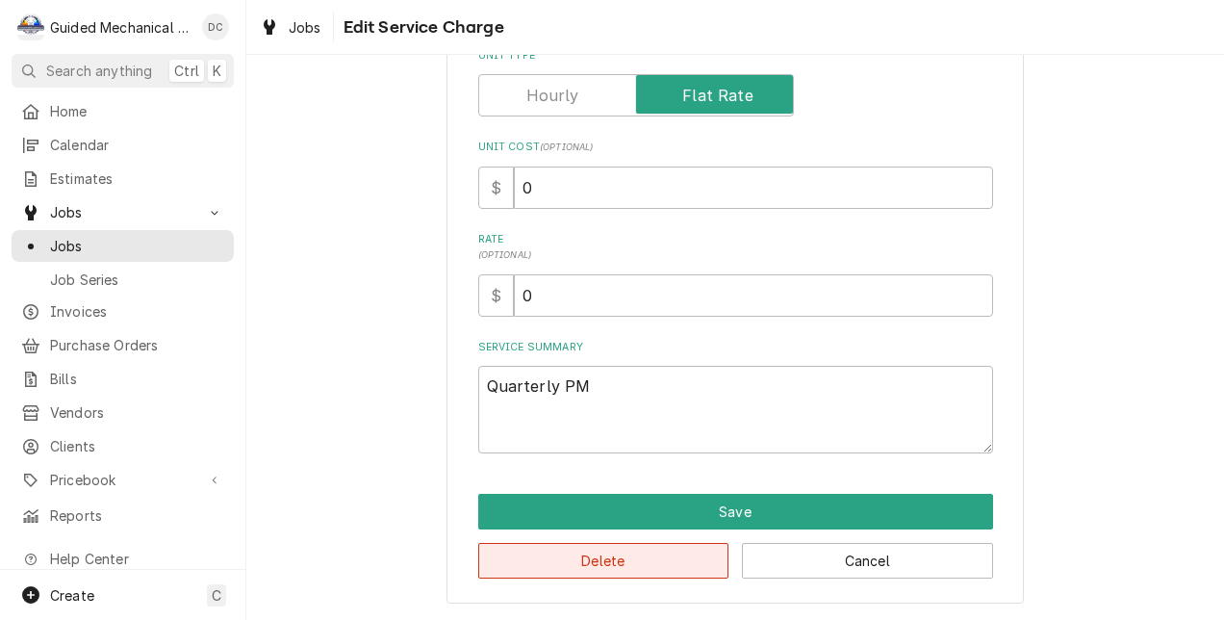
click at [618, 552] on button "Delete" at bounding box center [603, 561] width 251 height 36
type textarea "x"
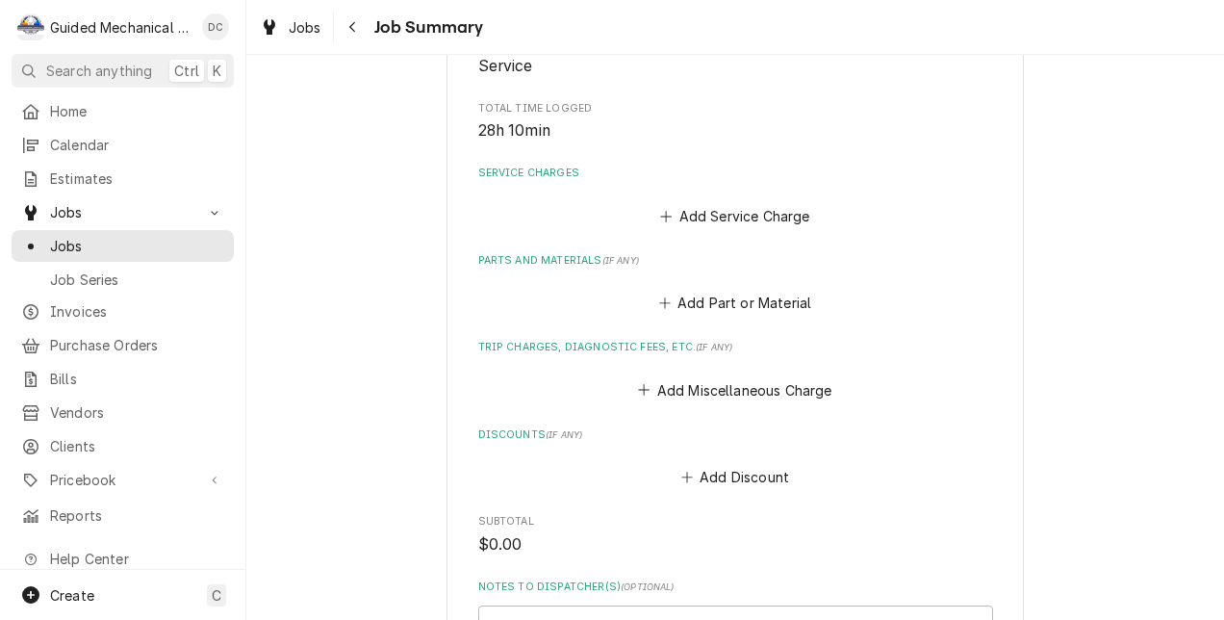
scroll to position [192, 0]
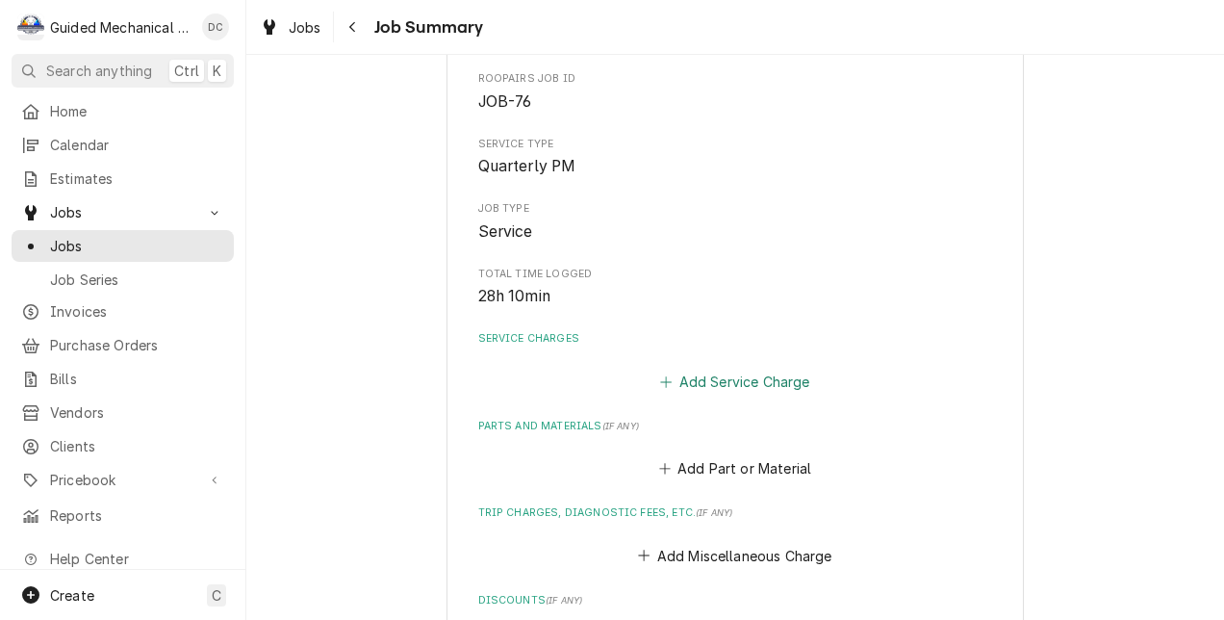
click at [730, 385] on button "Add Service Charge" at bounding box center [735, 381] width 156 height 27
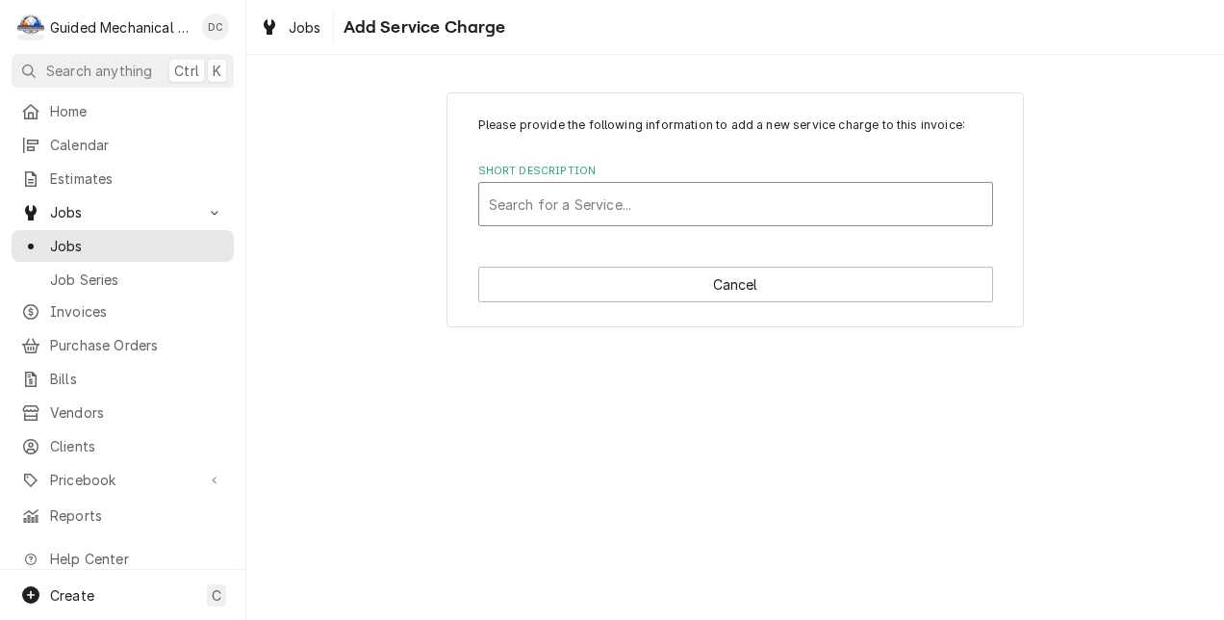
click at [726, 210] on div "Short Description" at bounding box center [736, 204] width 494 height 35
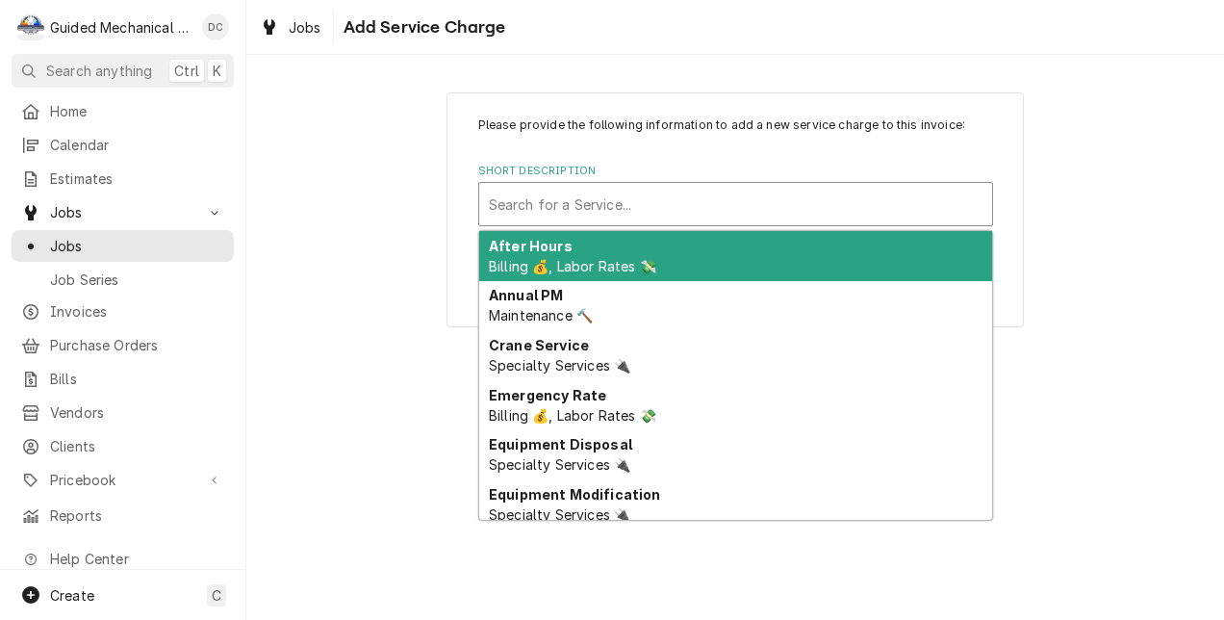
click at [687, 203] on div "Short Description" at bounding box center [736, 204] width 494 height 35
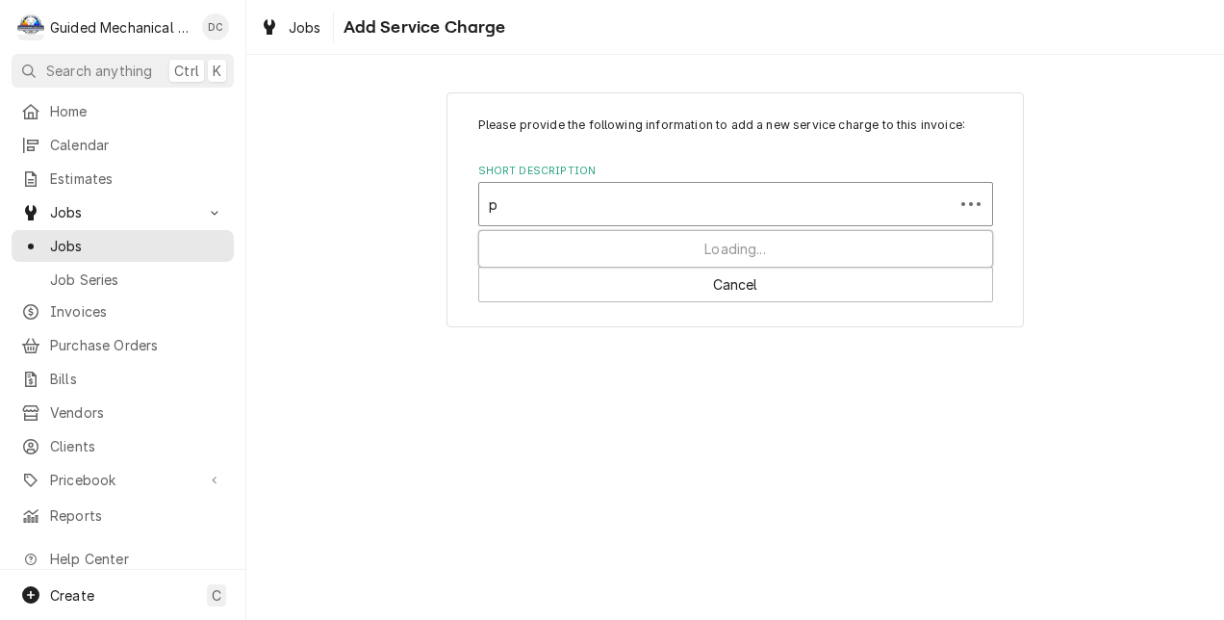
type input "po"
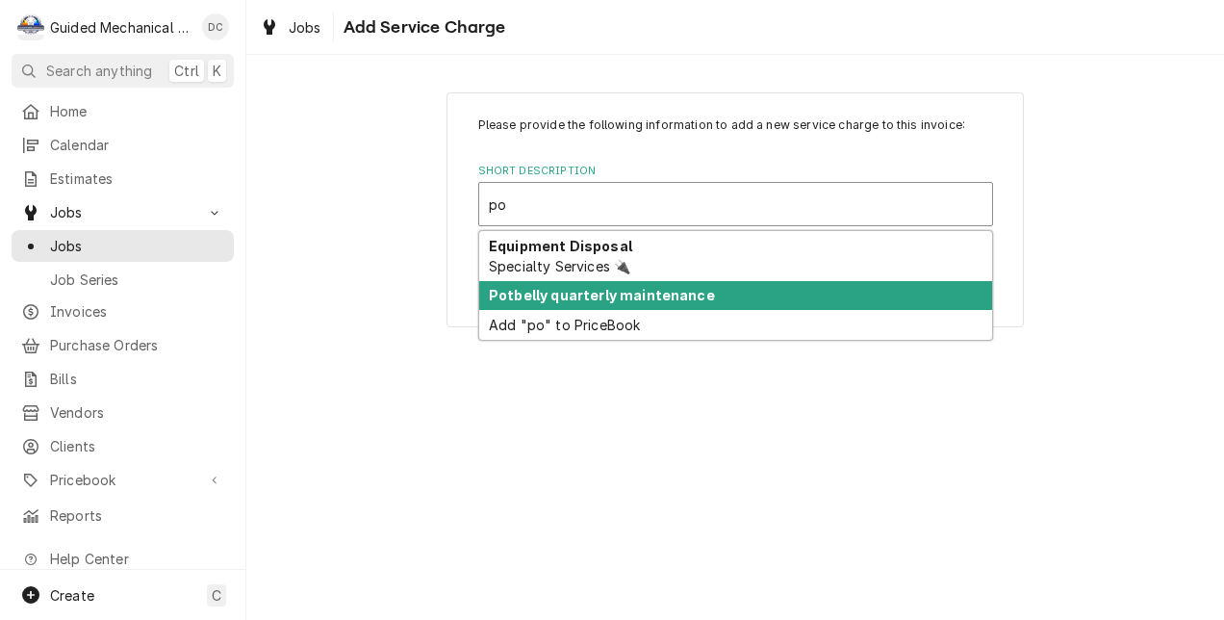
click at [656, 291] on strong "Potbelly quarterly maintenance" at bounding box center [602, 295] width 226 height 16
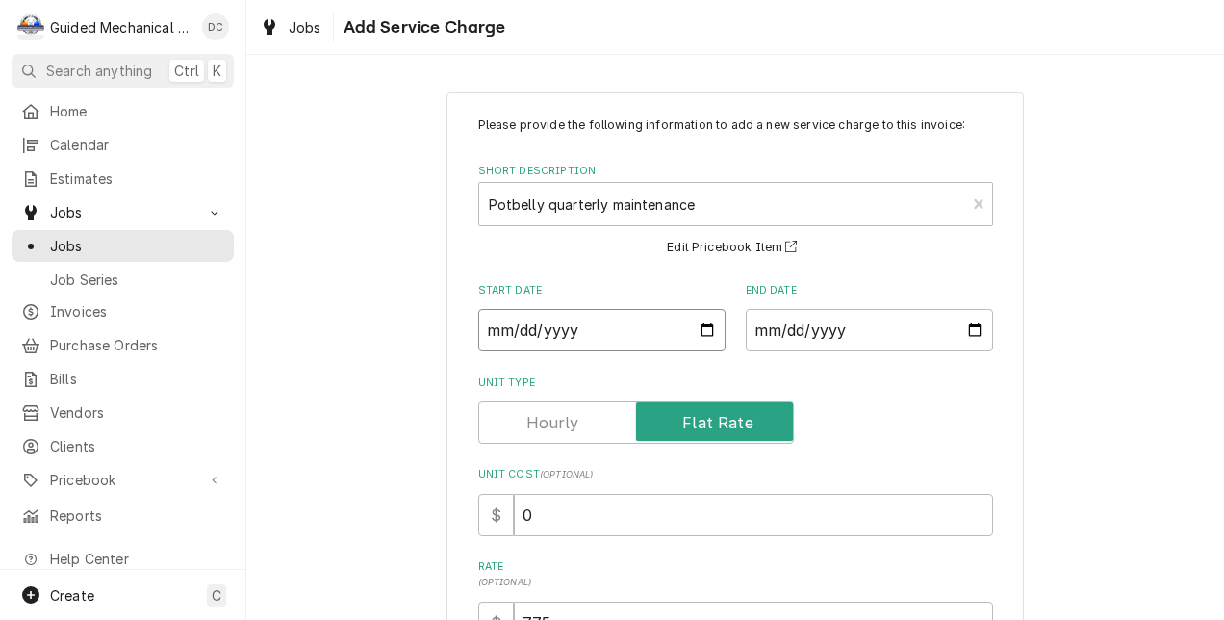
click at [695, 325] on input "Start Date" at bounding box center [601, 330] width 247 height 42
type textarea "x"
type input "2025-09-16"
click at [972, 329] on input "End Date" at bounding box center [869, 330] width 247 height 42
type textarea "x"
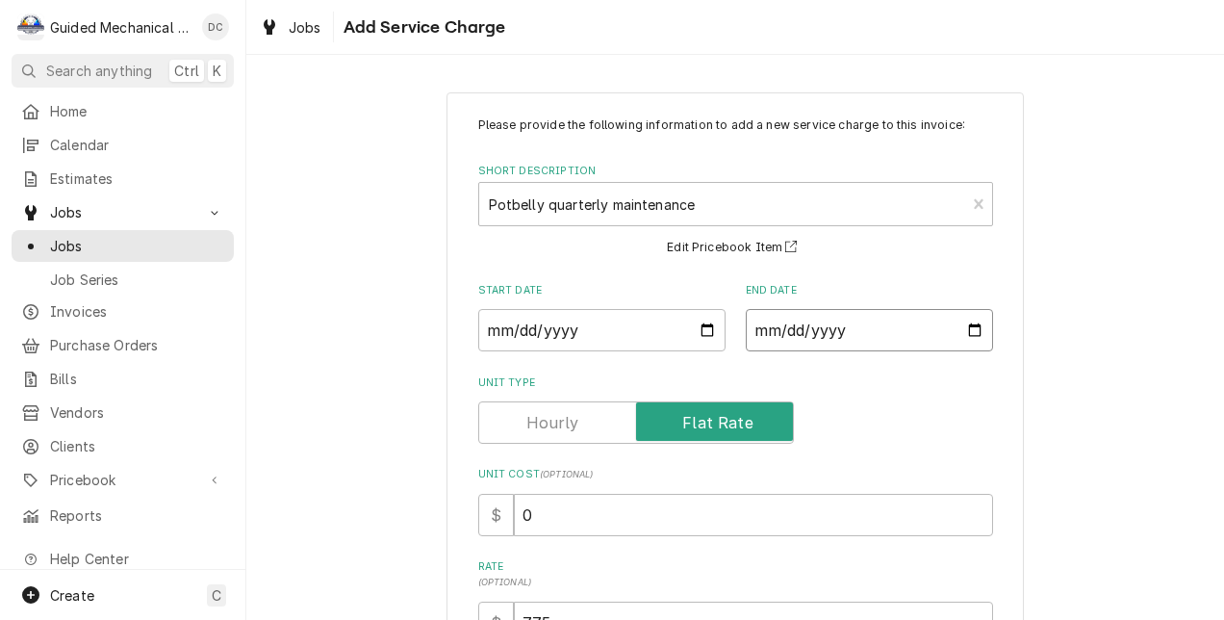
type input "2025-09-16"
